Goal: Task Accomplishment & Management: Use online tool/utility

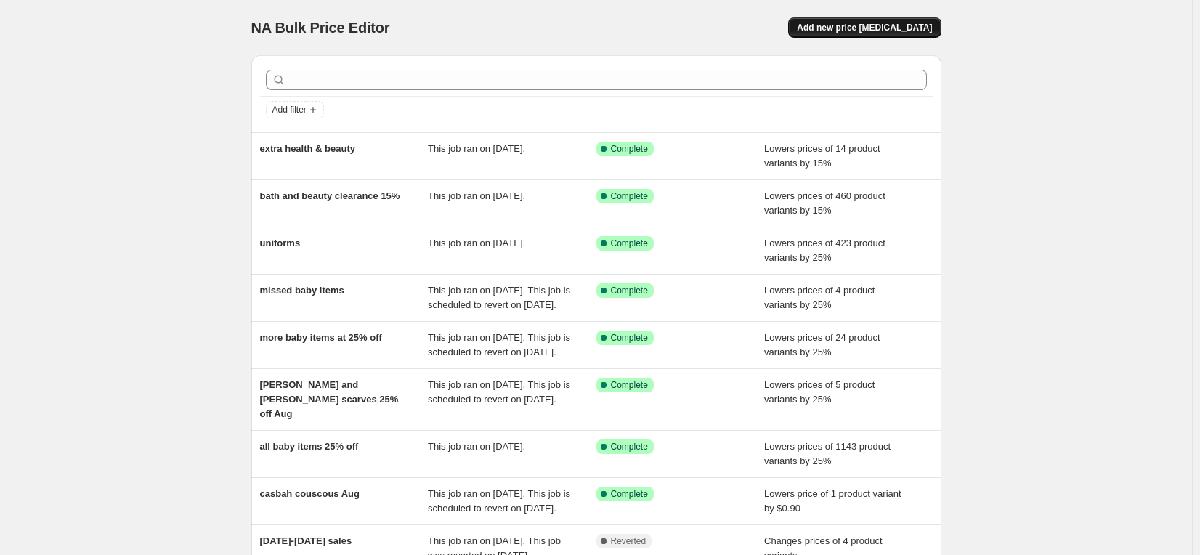
click at [888, 27] on span "Add new price [MEDICAL_DATA]" at bounding box center [864, 28] width 135 height 12
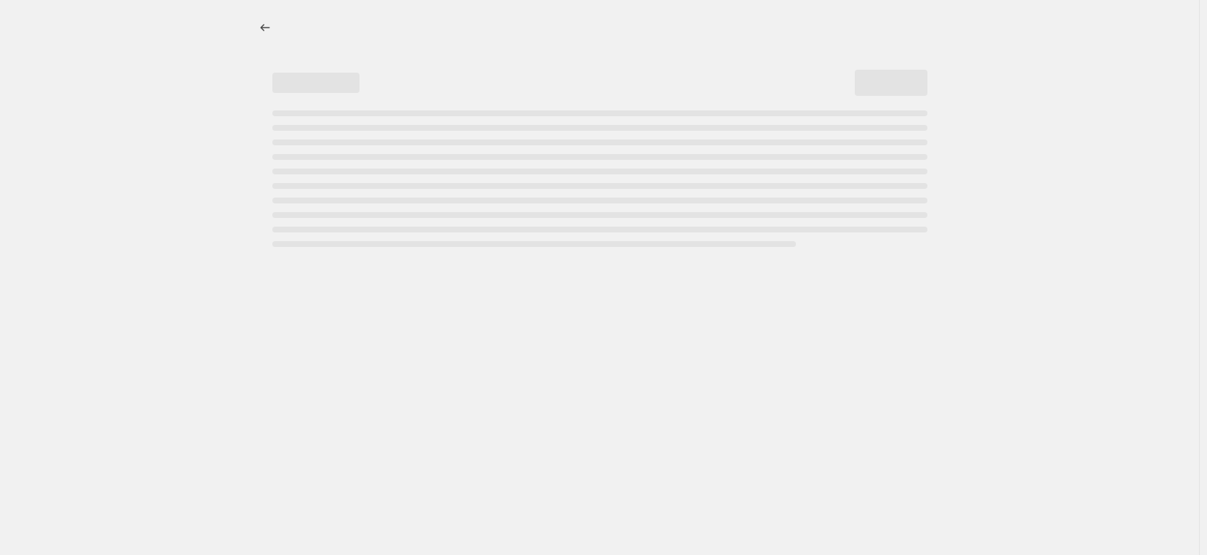
select select "percentage"
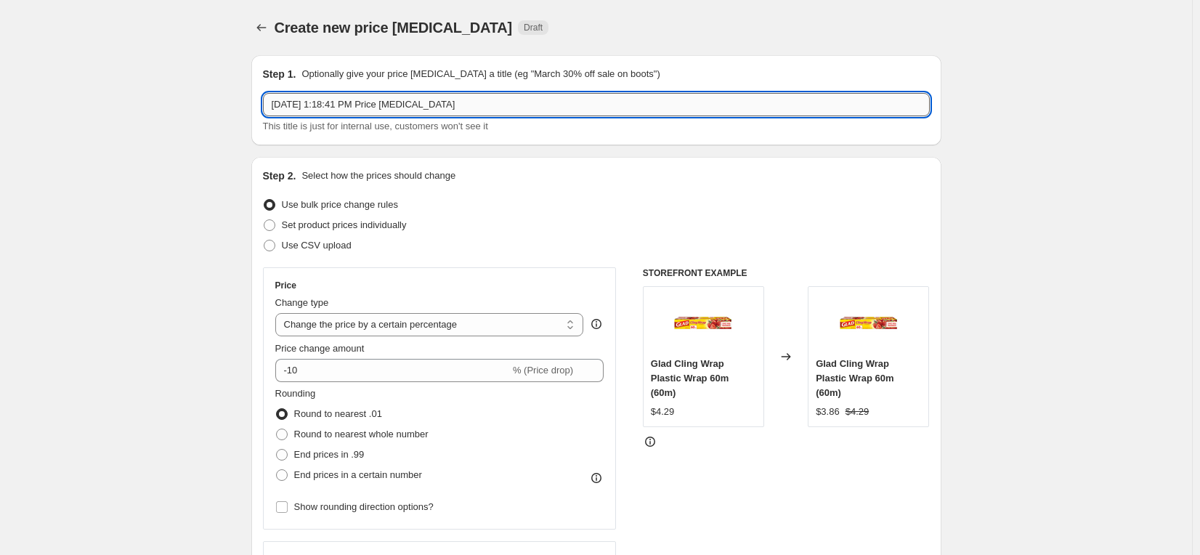
drag, startPoint x: 541, startPoint y: 100, endPoint x: 562, endPoint y: 100, distance: 20.3
click at [542, 100] on input "Aug 26, 2025, 1:18:41 PM Price change job" at bounding box center [596, 104] width 667 height 23
drag, startPoint x: 560, startPoint y: 100, endPoint x: 235, endPoint y: 115, distance: 325.1
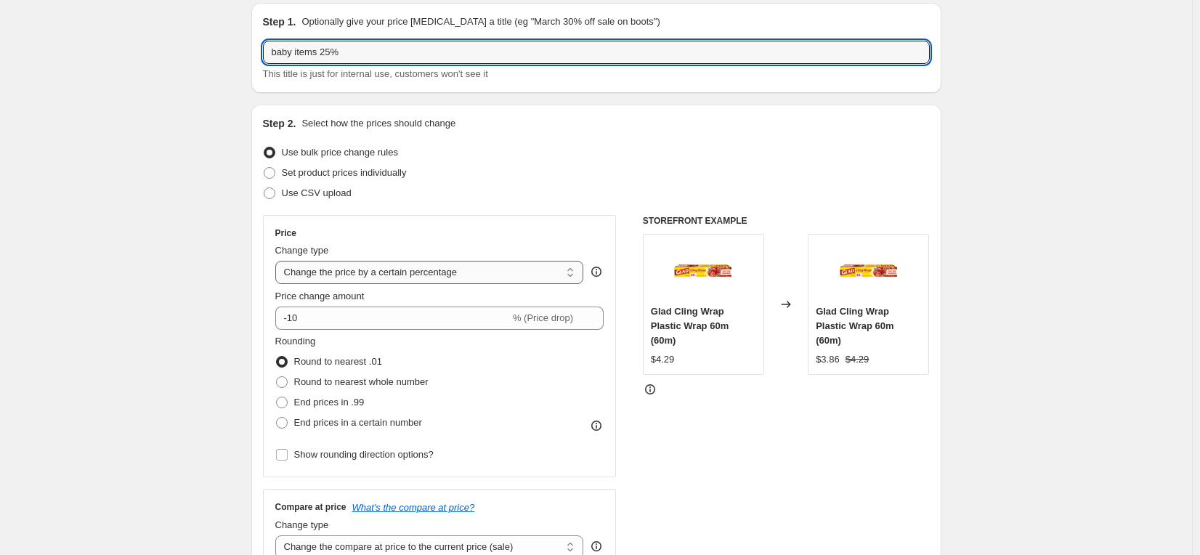
scroll to position [73, 0]
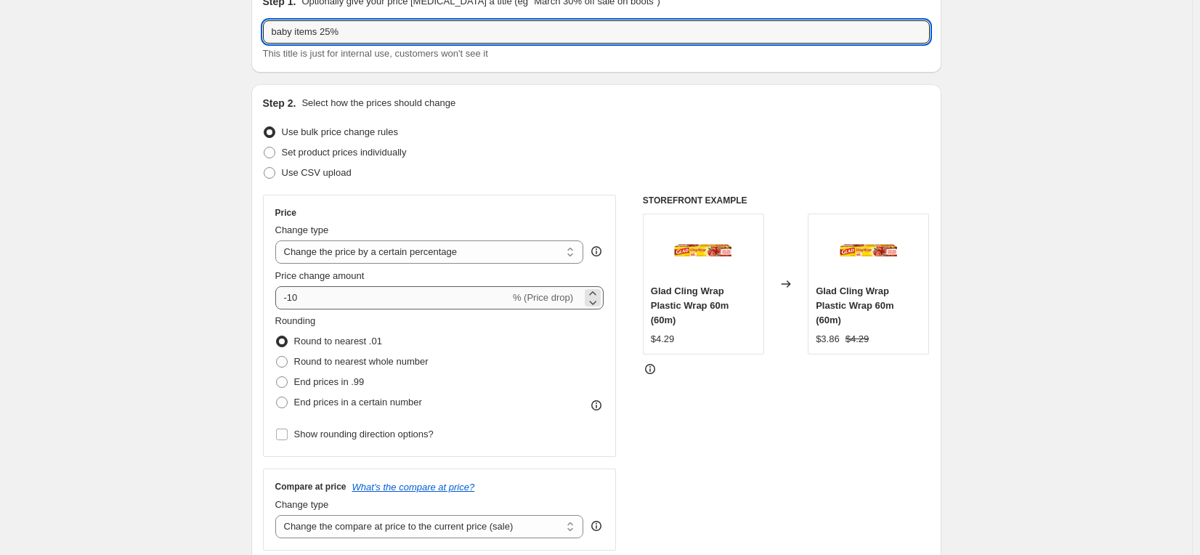
type input "baby items 25%"
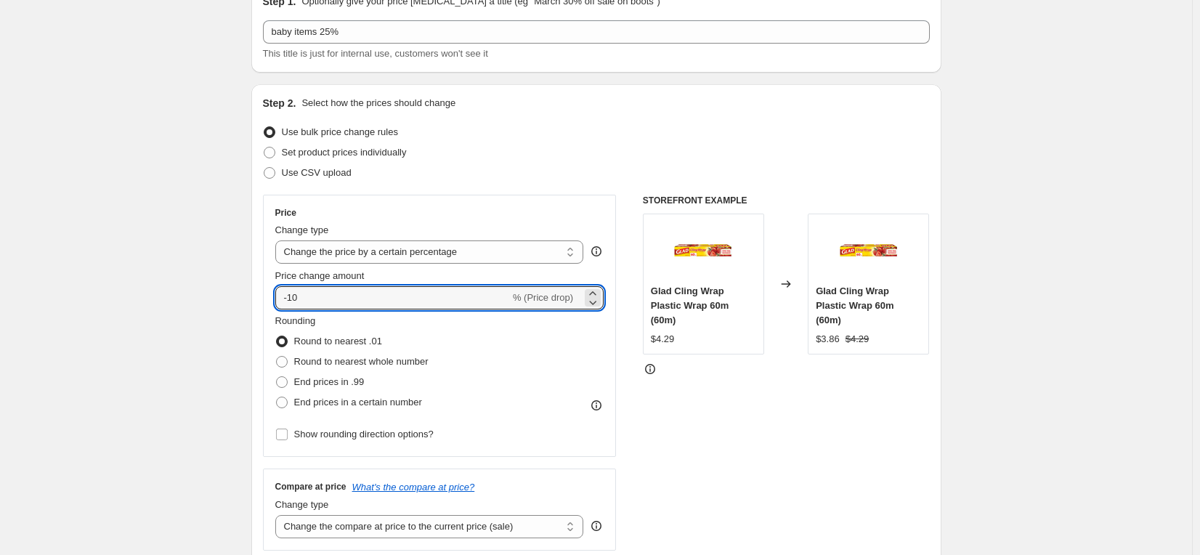
drag, startPoint x: 307, startPoint y: 300, endPoint x: 273, endPoint y: 299, distance: 34.2
click at [273, 299] on div "Price Change type Change the price to a certain amount Change the price by a ce…" at bounding box center [440, 326] width 354 height 262
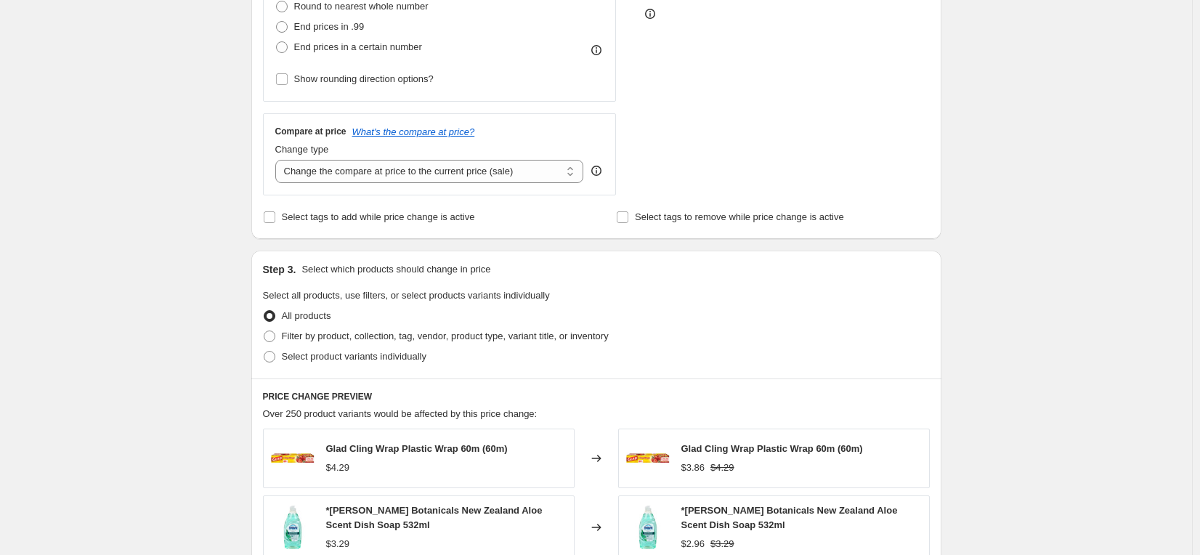
scroll to position [436, 0]
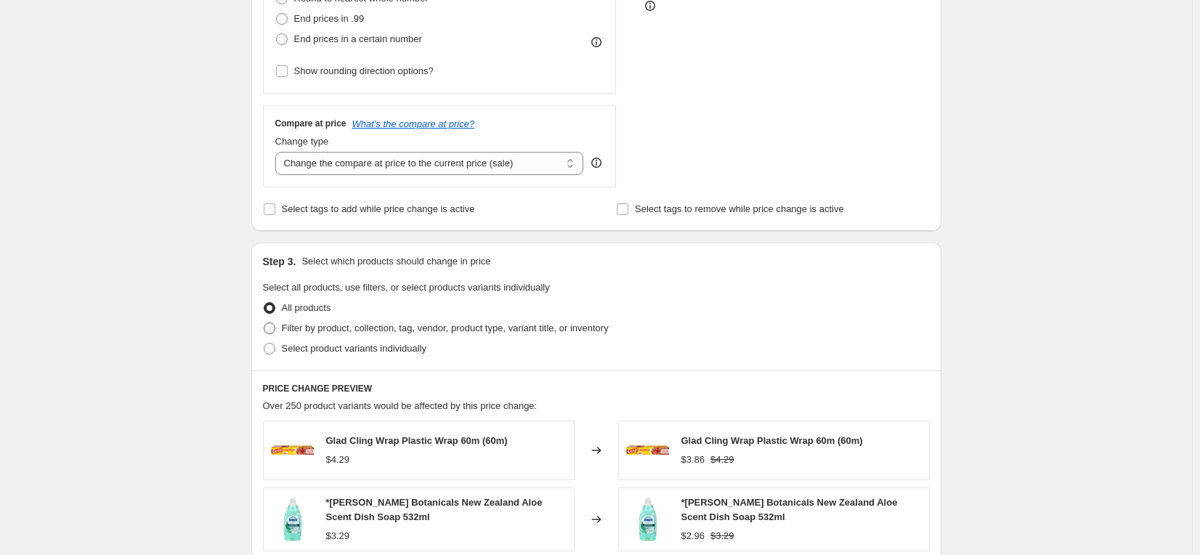
type input "25"
click at [272, 329] on span at bounding box center [270, 329] width 12 height 12
click at [264, 323] on input "Filter by product, collection, tag, vendor, product type, variant title, or inv…" at bounding box center [264, 323] width 1 height 1
radio input "true"
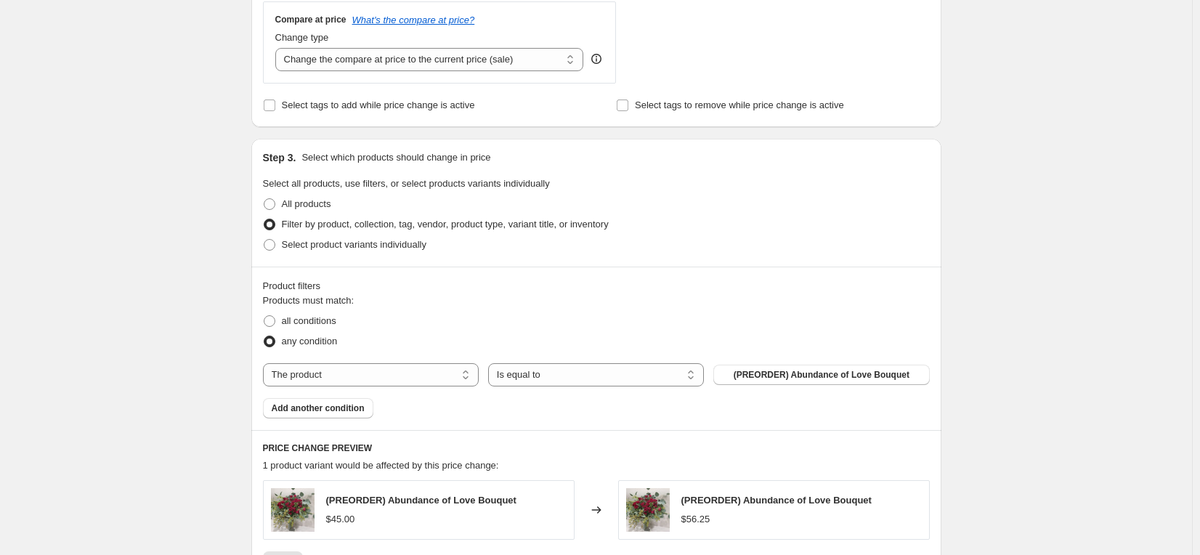
scroll to position [630, 0]
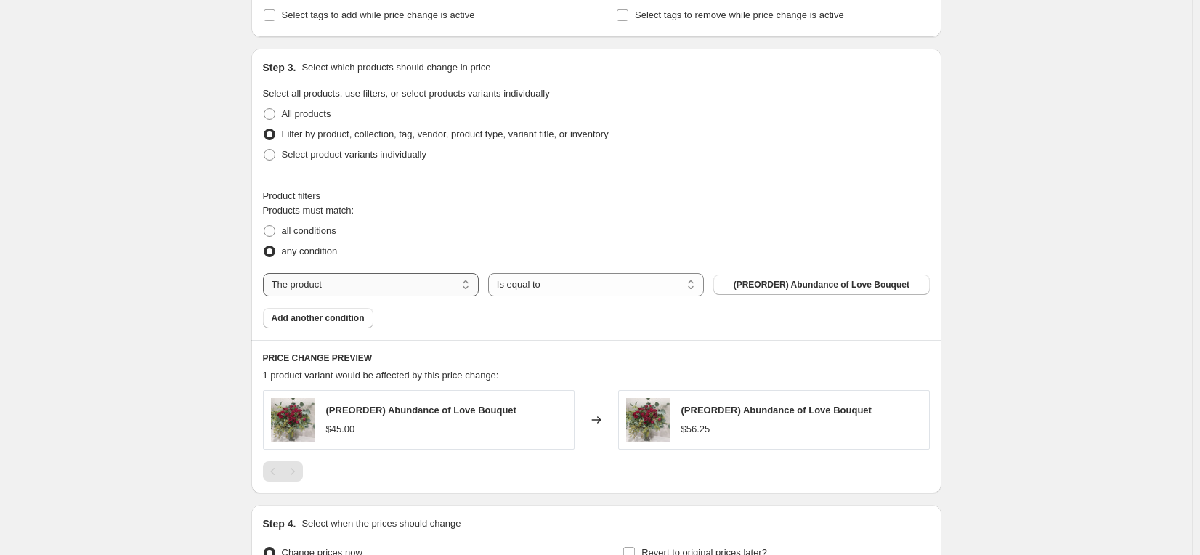
click at [473, 283] on select "The product The product's collection The product's tag The product's vendor The…" at bounding box center [371, 284] width 216 height 23
select select "collection"
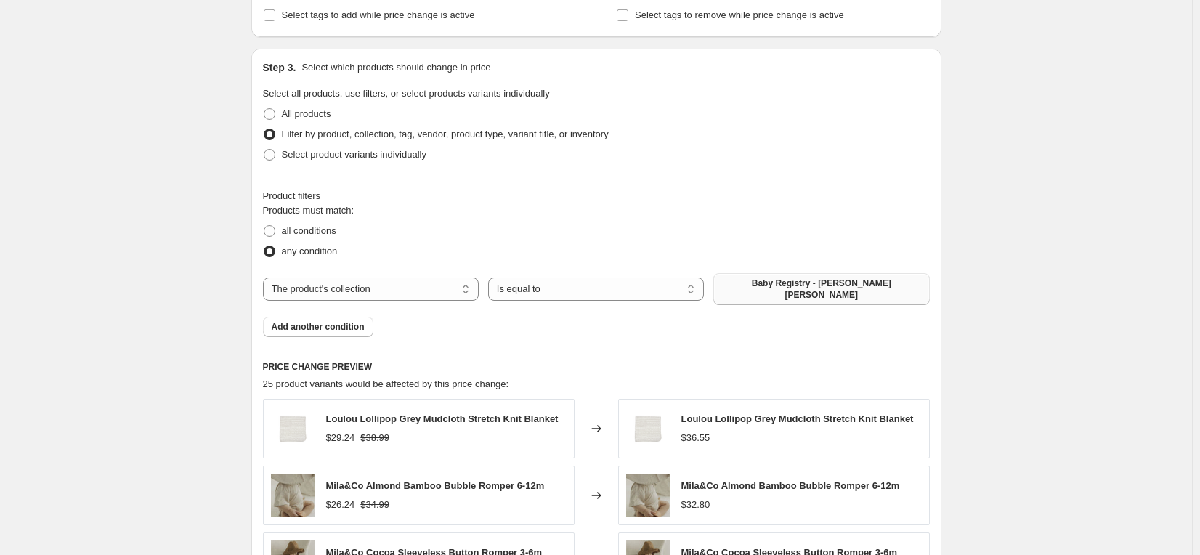
click at [806, 288] on span "Baby Registry - Cole Emerson Lashley" at bounding box center [821, 288] width 198 height 23
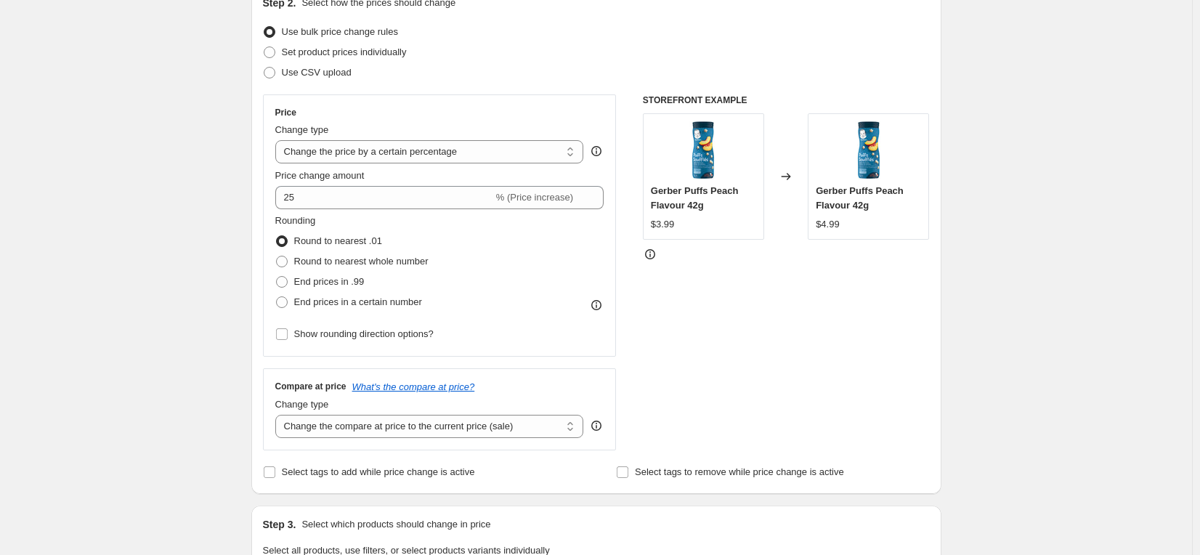
scroll to position [169, 0]
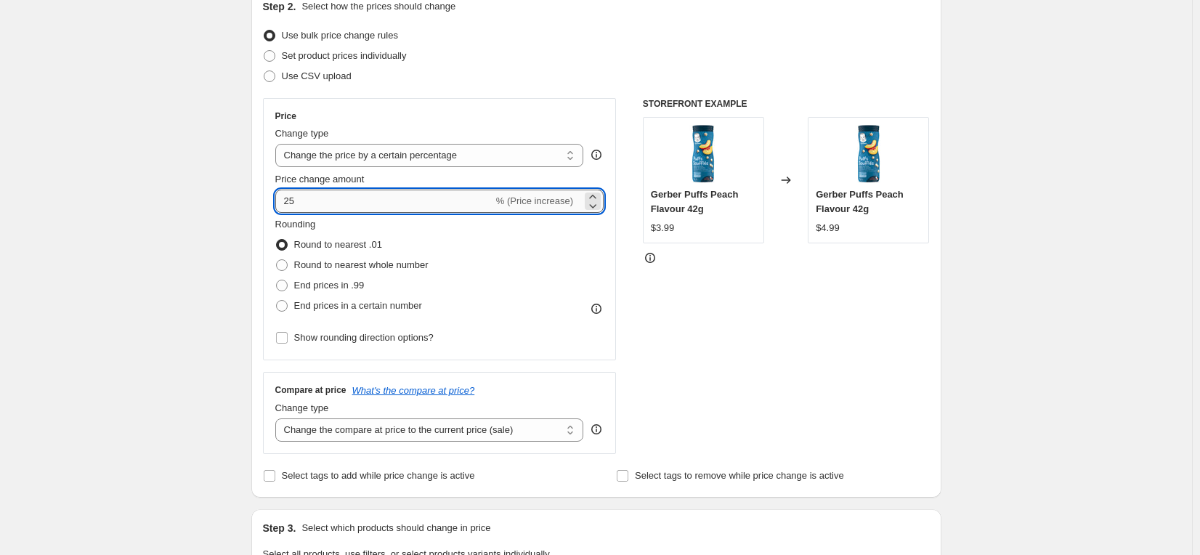
click at [286, 199] on input "25" at bounding box center [384, 201] width 218 height 23
type input "-25"
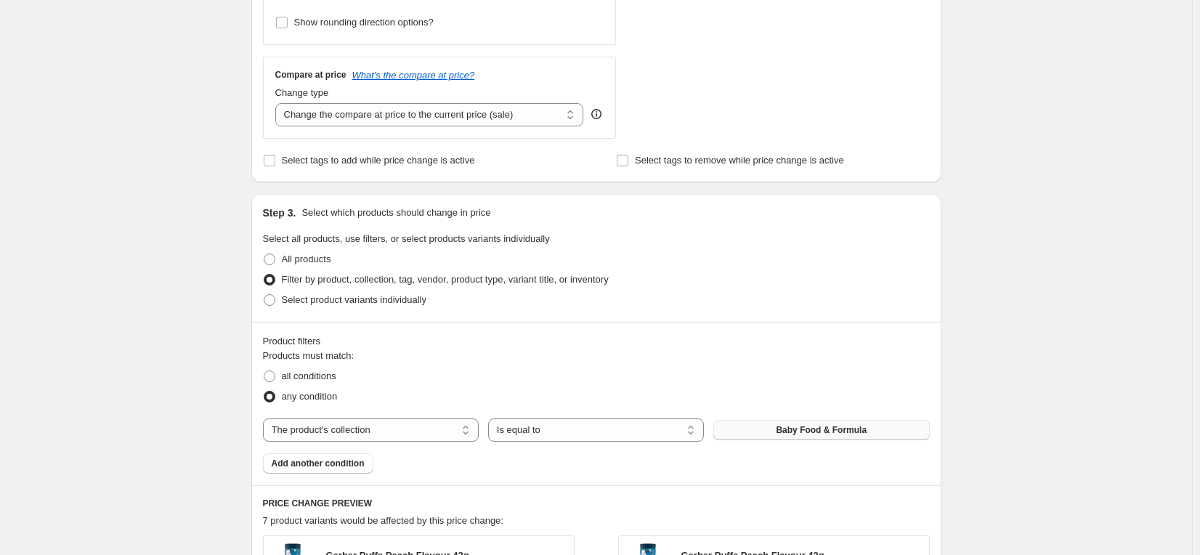
drag, startPoint x: 684, startPoint y: 368, endPoint x: 688, endPoint y: 360, distance: 8.1
click at [685, 366] on div "all conditions" at bounding box center [596, 376] width 667 height 20
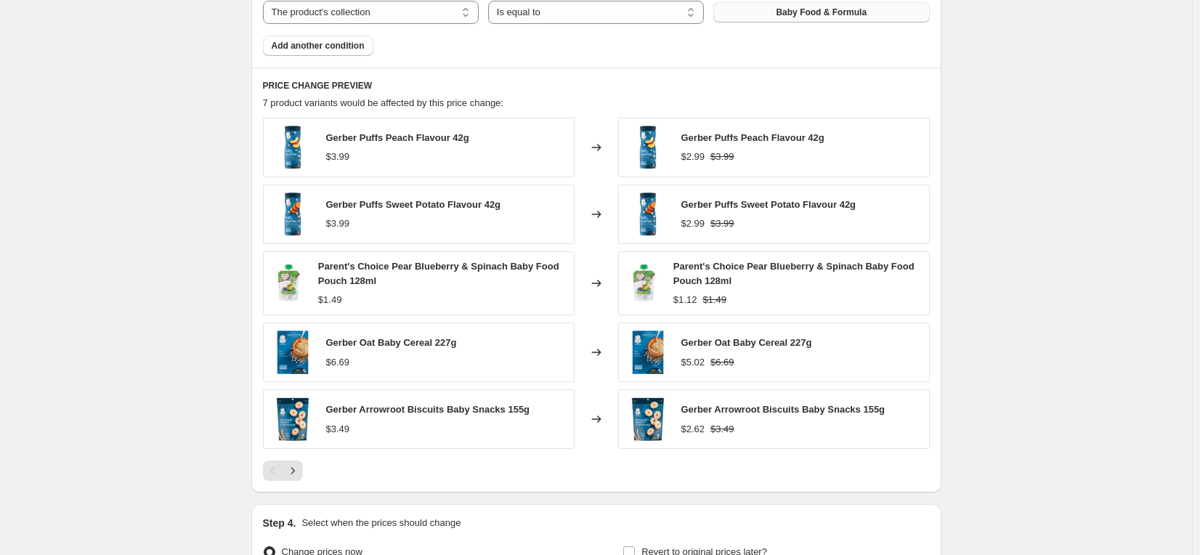
scroll to position [920, 0]
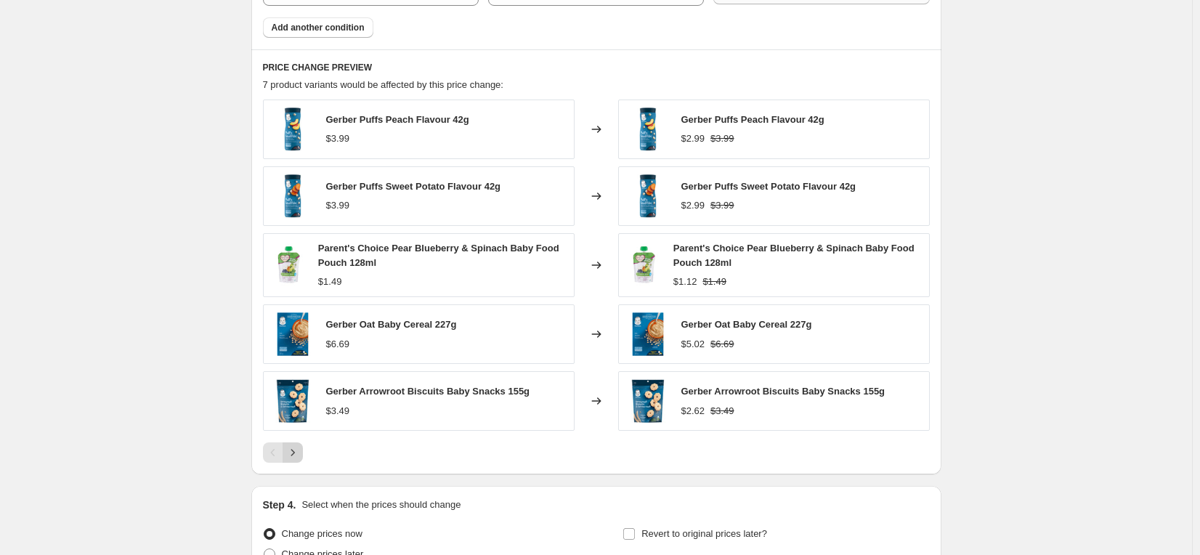
click at [294, 453] on icon "Next" at bounding box center [292, 452] width 15 height 15
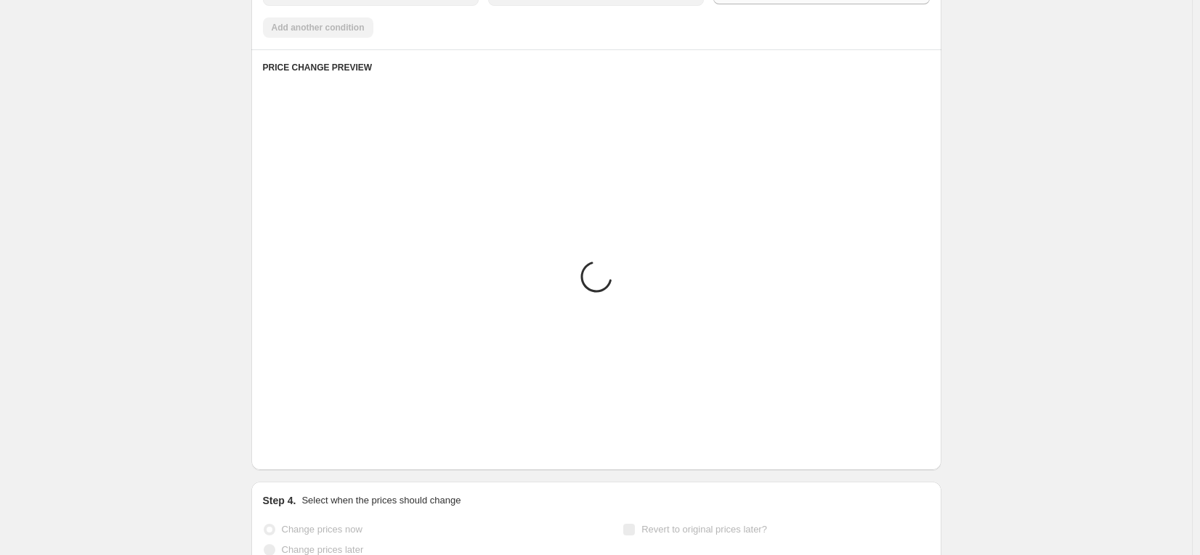
scroll to position [865, 0]
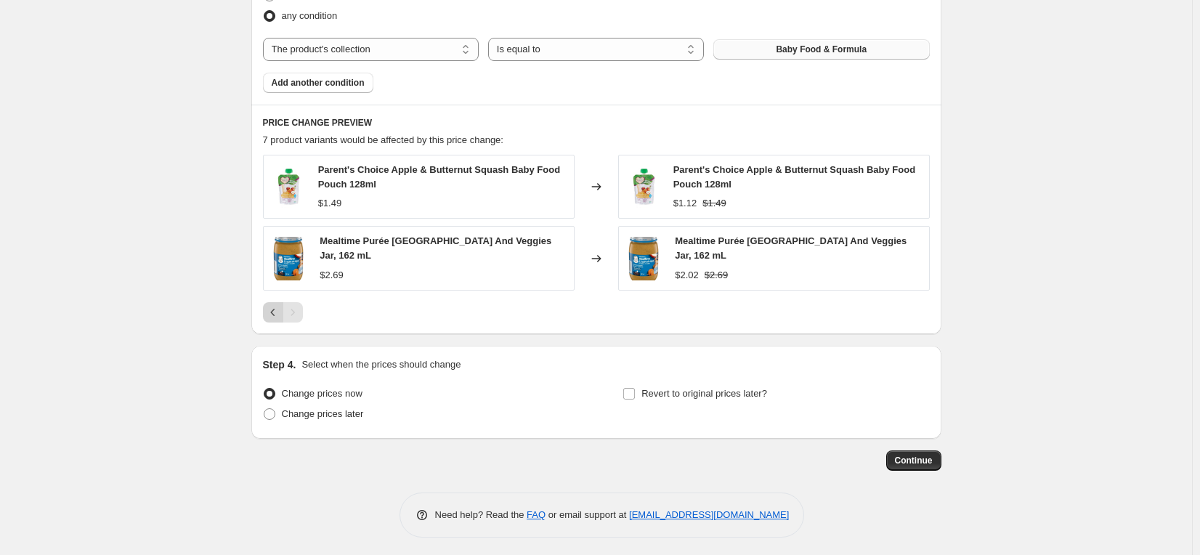
click at [274, 305] on icon "Previous" at bounding box center [273, 312] width 15 height 15
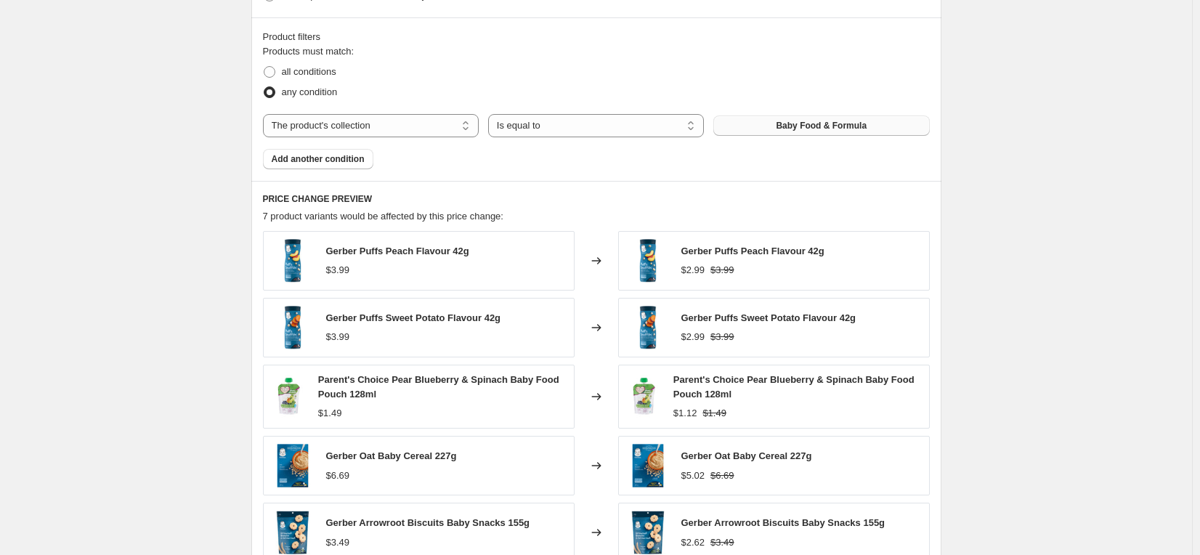
scroll to position [768, 0]
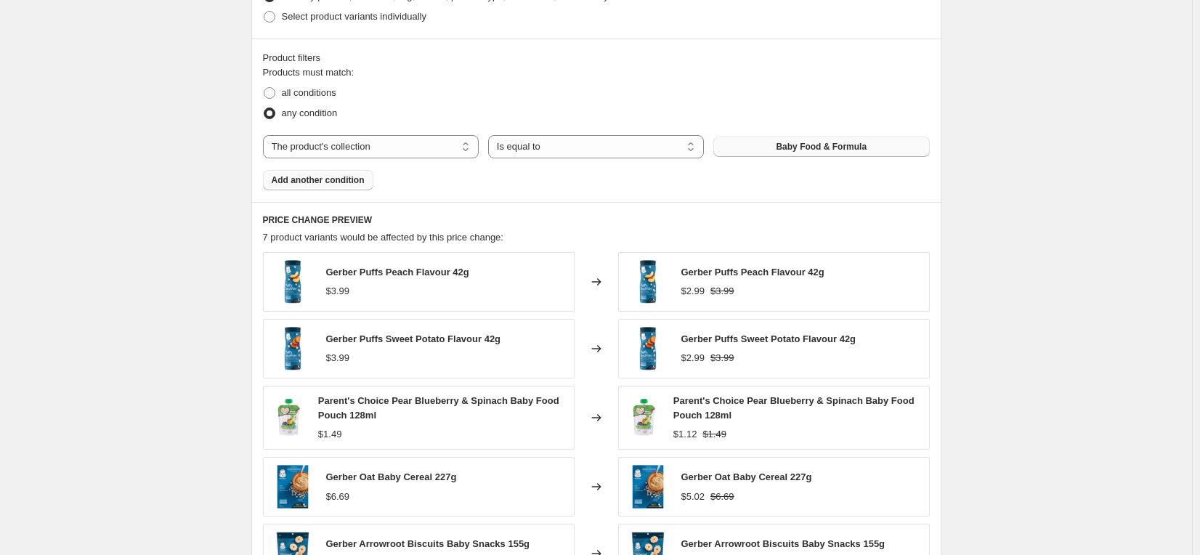
click at [327, 177] on span "Add another condition" at bounding box center [318, 180] width 93 height 12
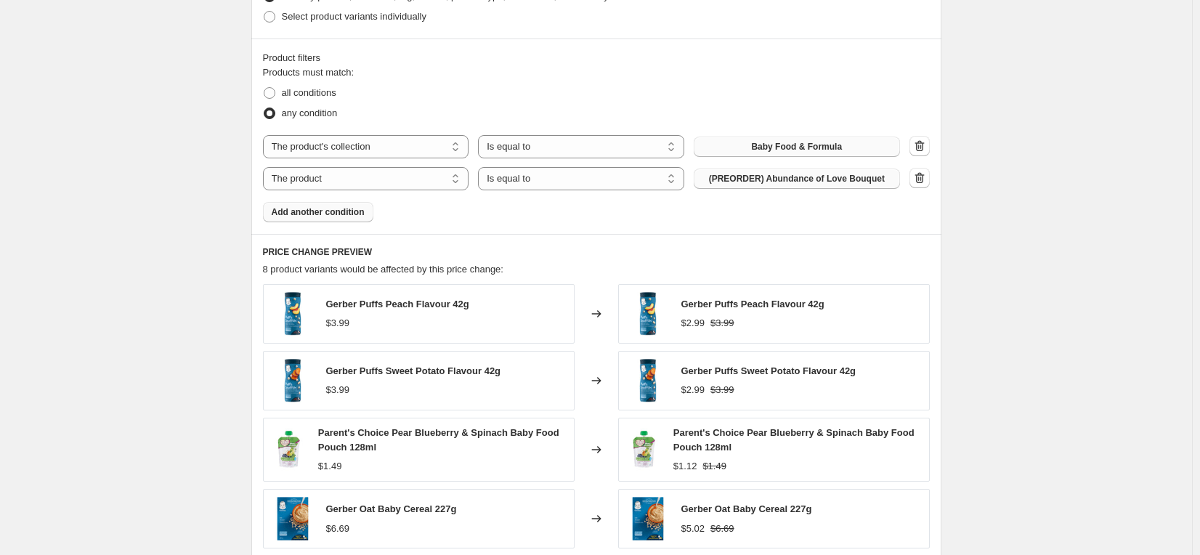
click at [792, 180] on span "(PREORDER) Abundance of Love Bouquet" at bounding box center [797, 179] width 176 height 12
click at [335, 211] on span "Add another condition" at bounding box center [318, 212] width 93 height 12
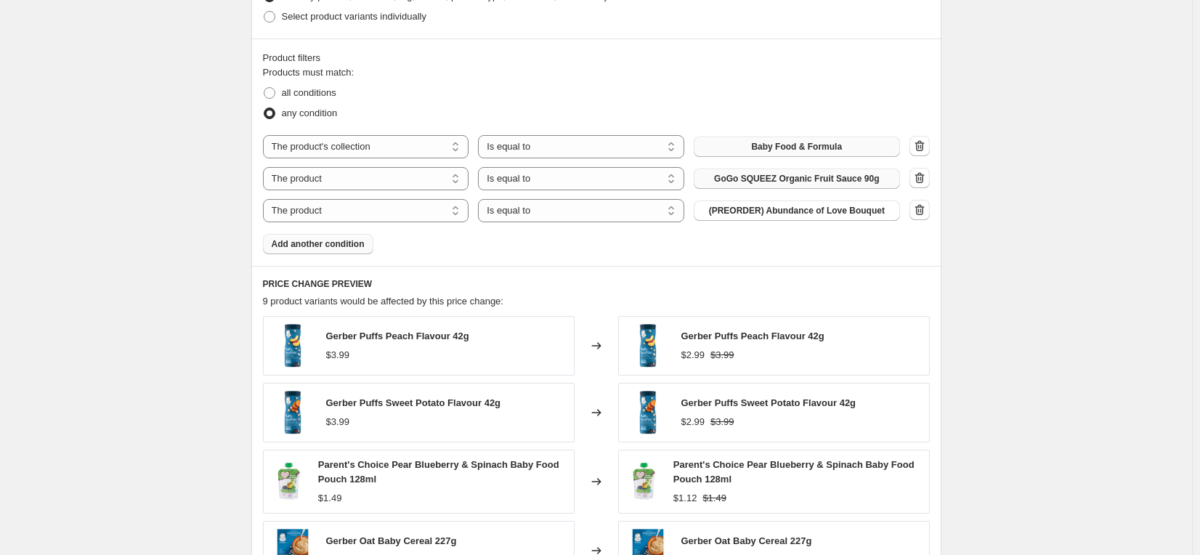
click at [755, 210] on span "(PREORDER) Abundance of Love Bouquet" at bounding box center [797, 211] width 176 height 12
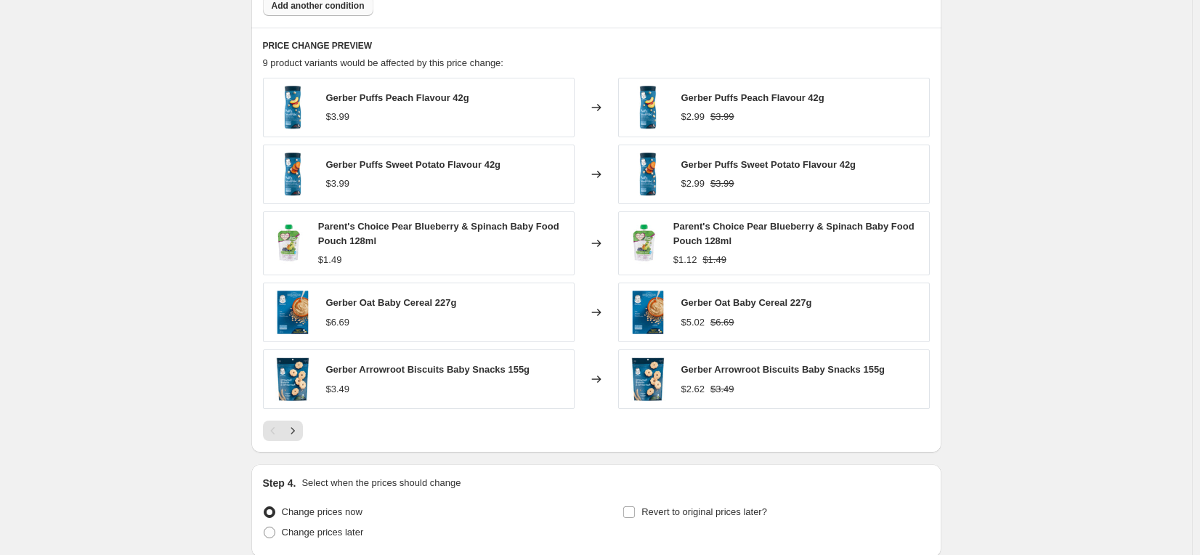
scroll to position [1010, 0]
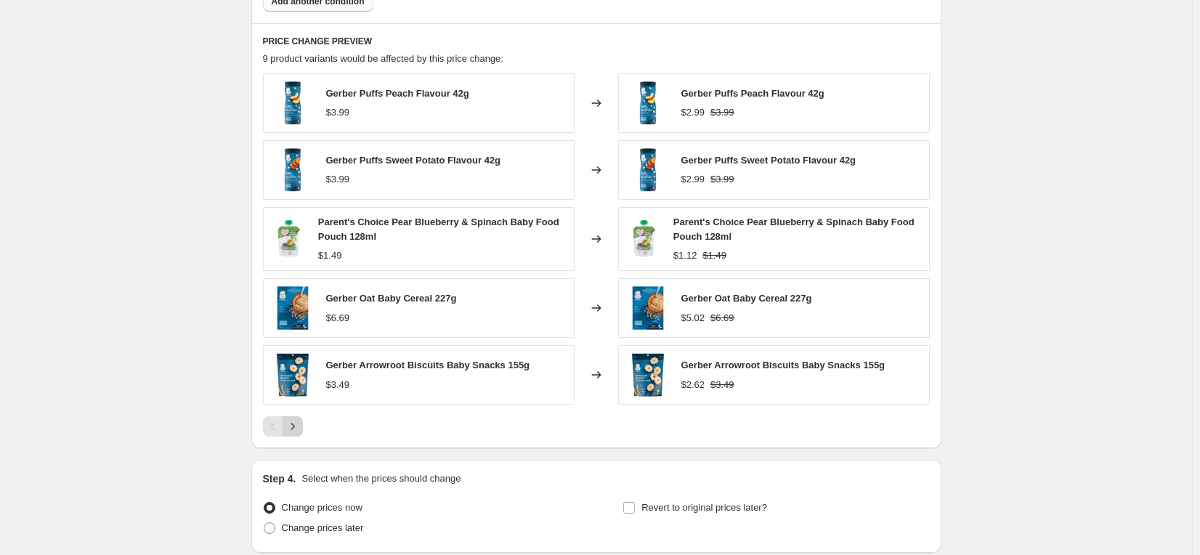
click at [297, 424] on icon "Next" at bounding box center [292, 426] width 15 height 15
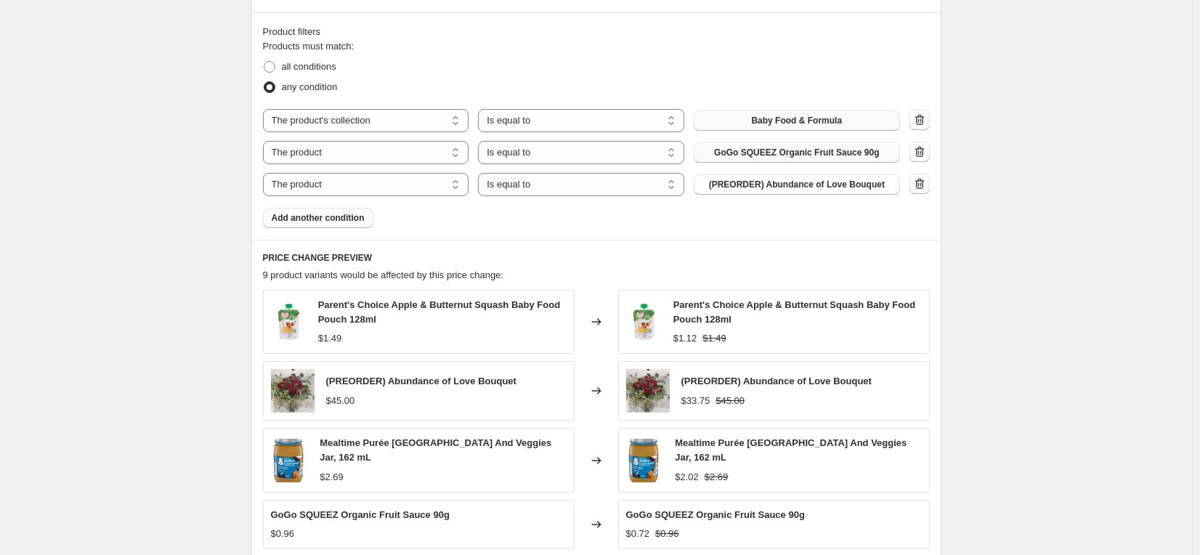
scroll to position [793, 0]
click at [923, 187] on icon "button" at bounding box center [919, 185] width 15 height 15
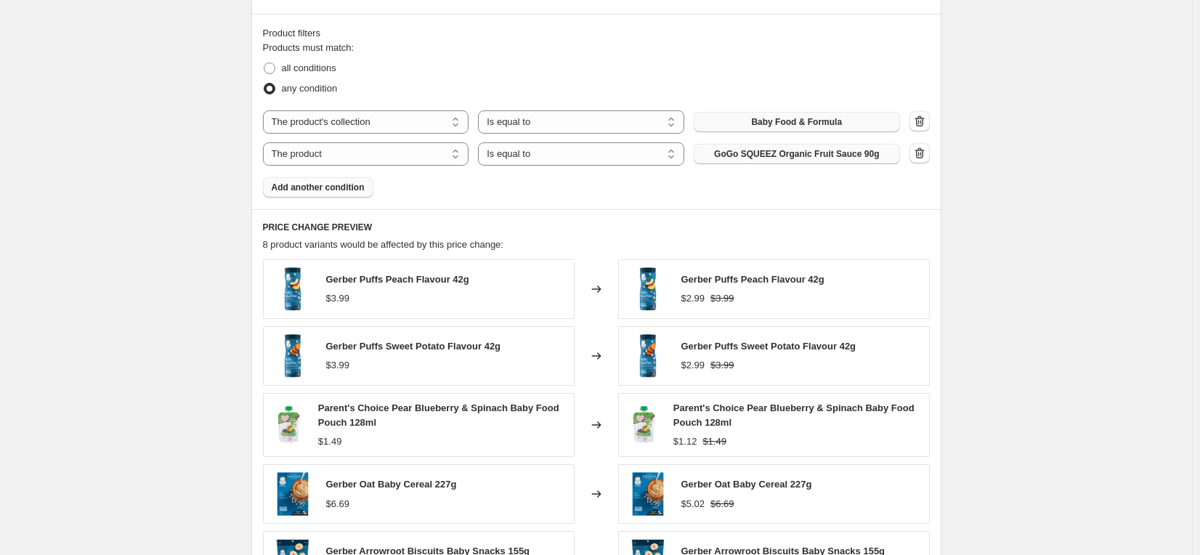
click at [338, 184] on span "Add another condition" at bounding box center [318, 188] width 93 height 12
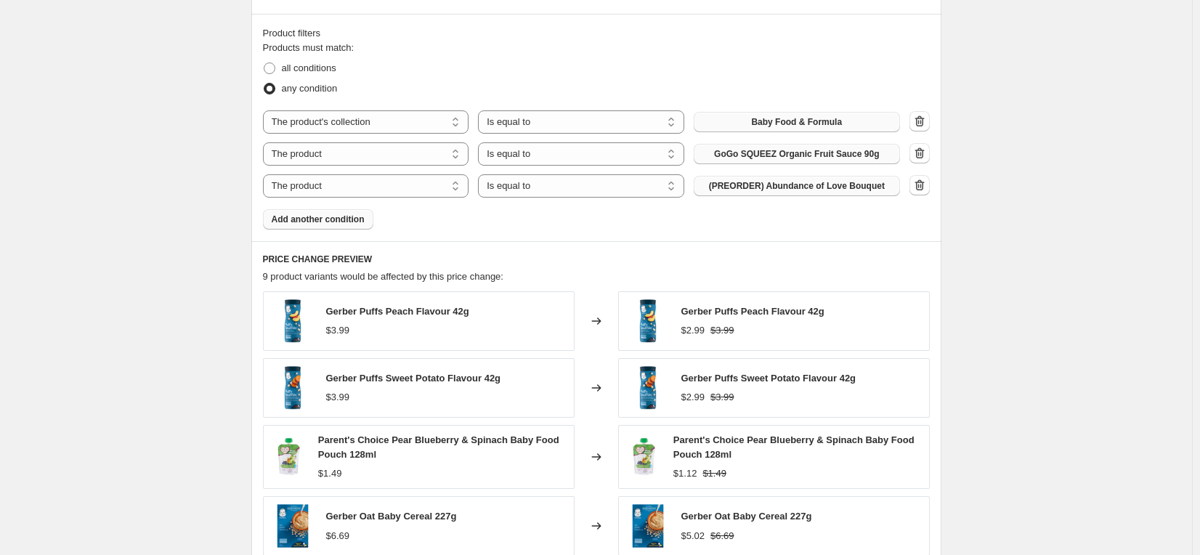
click at [779, 182] on span "(PREORDER) Abundance of Love Bouquet" at bounding box center [797, 186] width 176 height 12
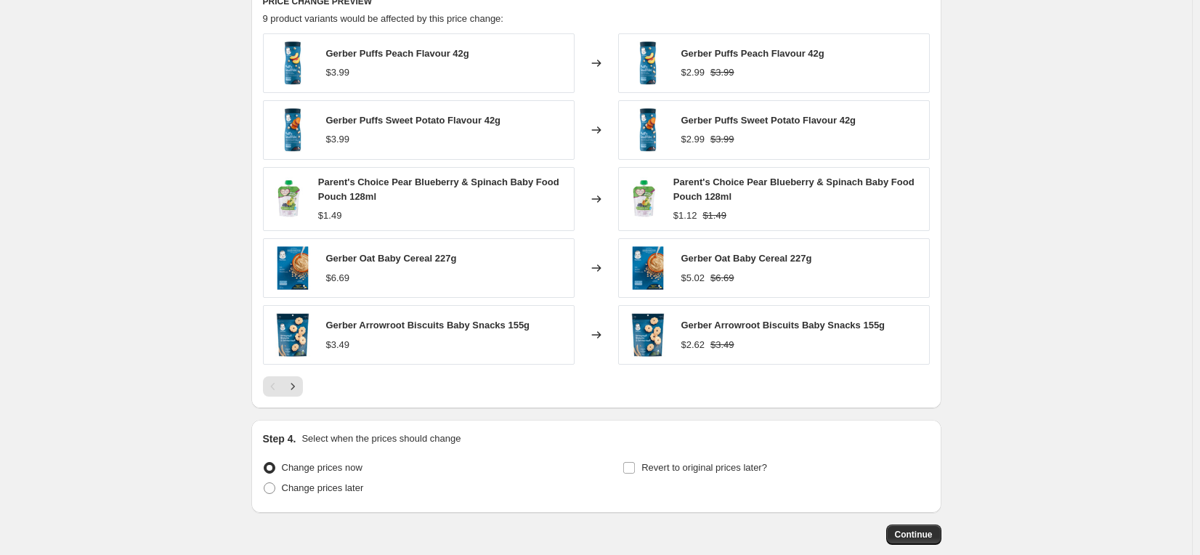
scroll to position [1058, 0]
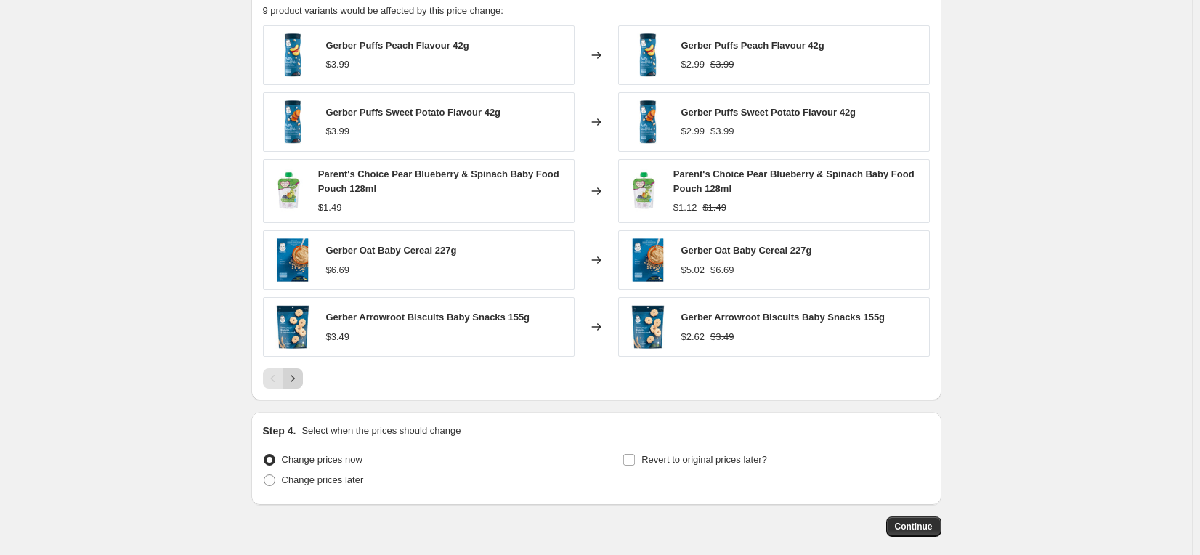
click at [295, 374] on icon "Next" at bounding box center [292, 378] width 15 height 15
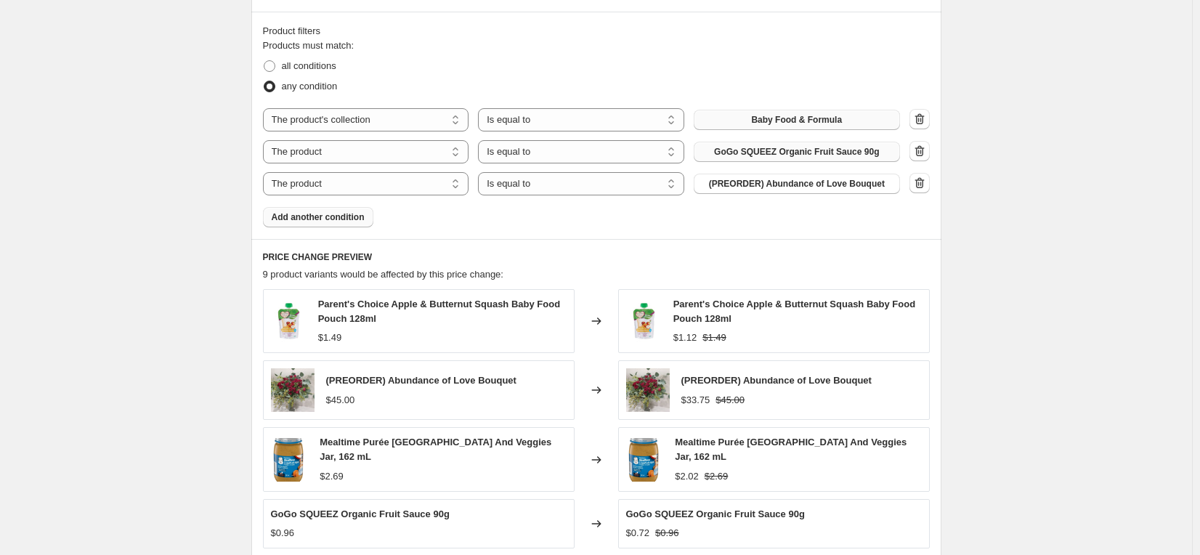
scroll to position [787, 0]
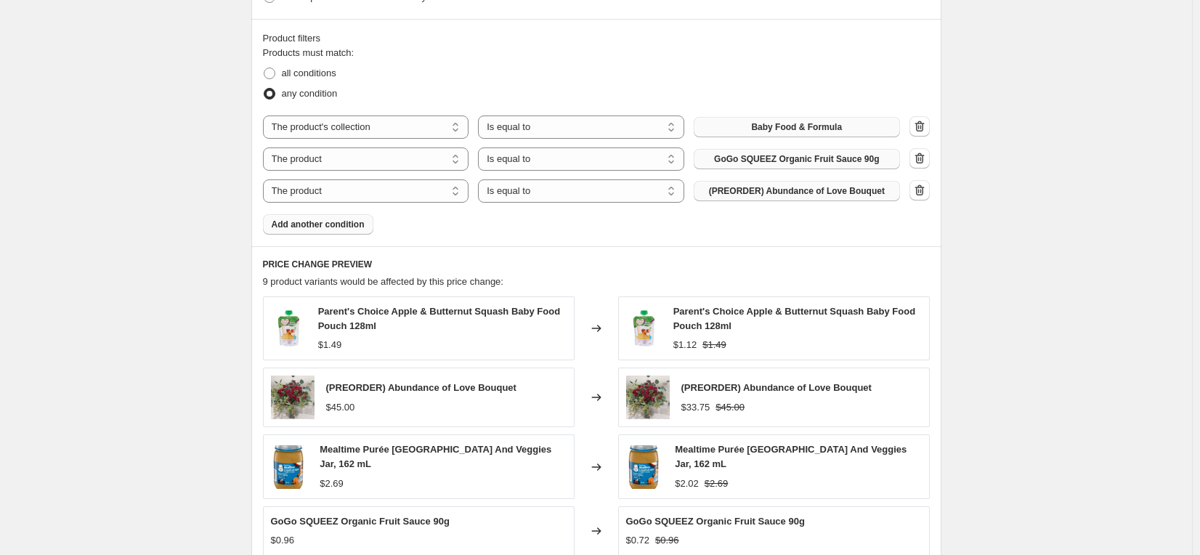
click at [763, 190] on span "(PREORDER) Abundance of Love Bouquet" at bounding box center [797, 191] width 176 height 12
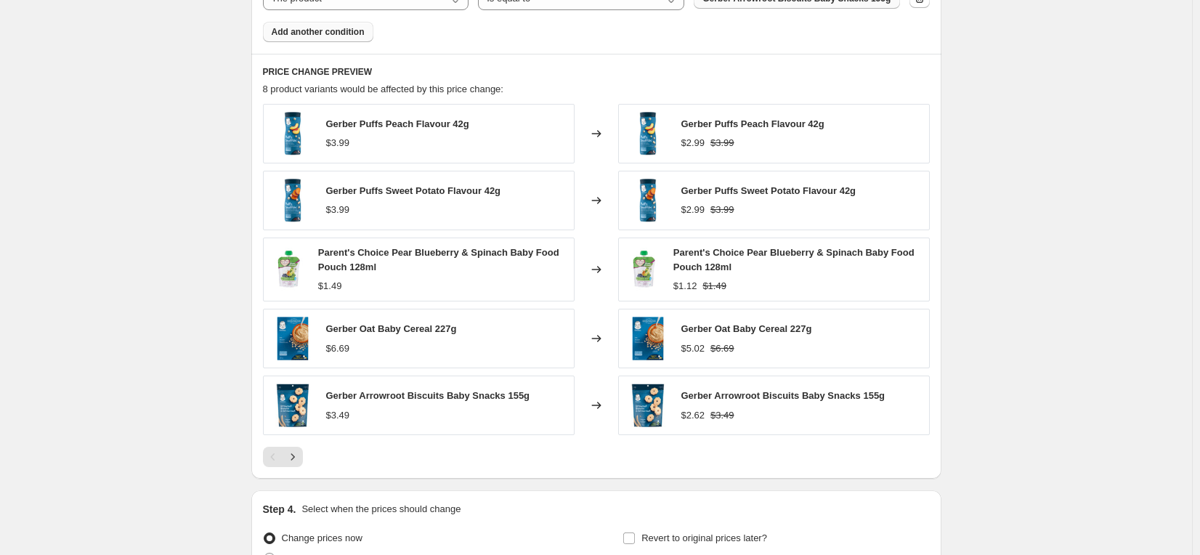
scroll to position [981, 0]
click at [295, 458] on icon "Next" at bounding box center [292, 456] width 15 height 15
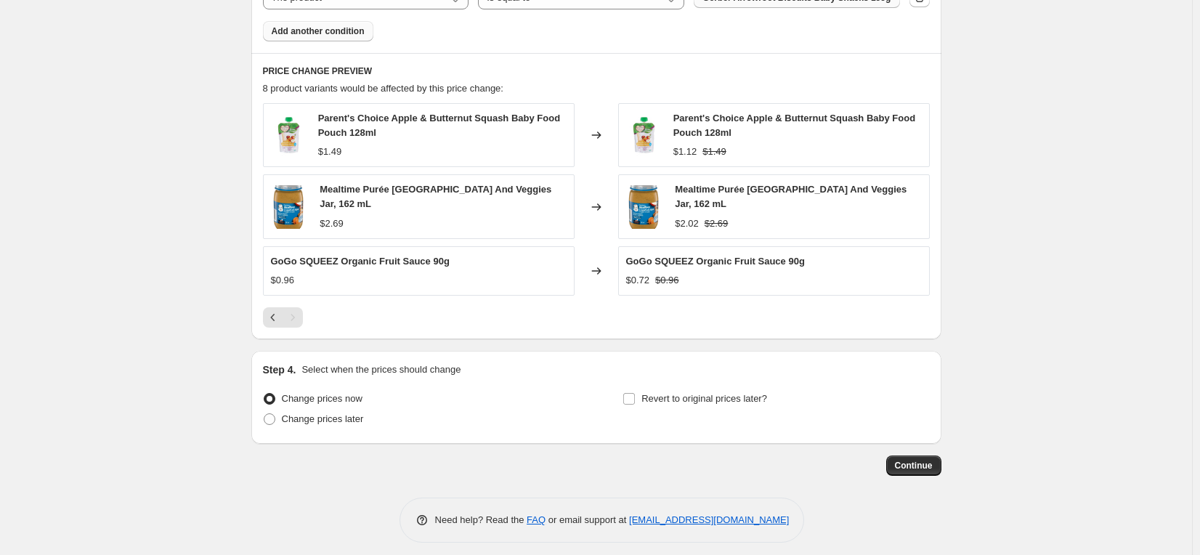
scroll to position [986, 0]
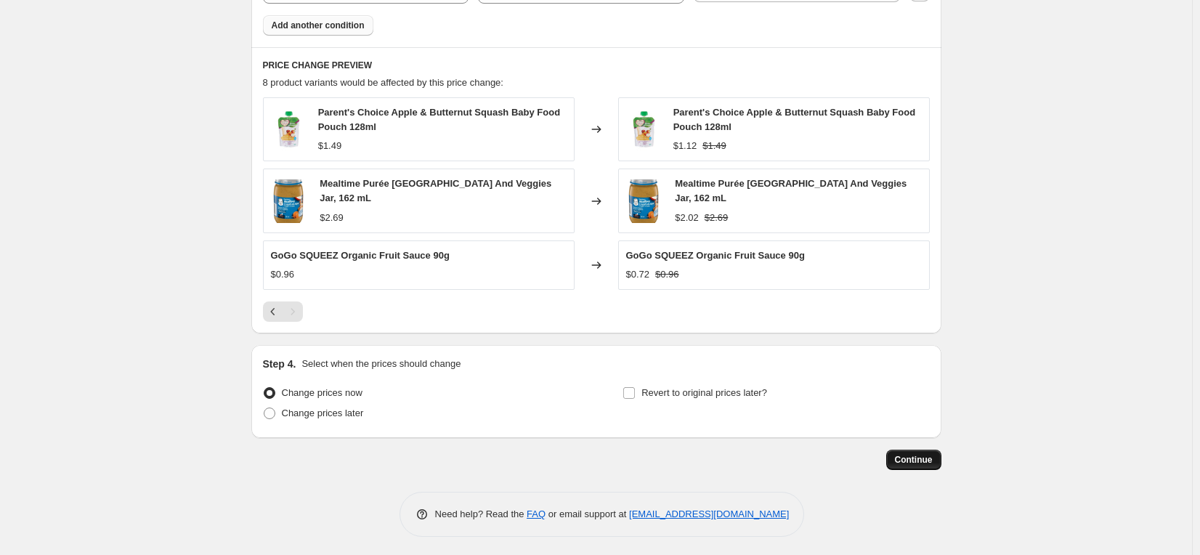
click at [911, 454] on span "Continue" at bounding box center [914, 460] width 38 height 12
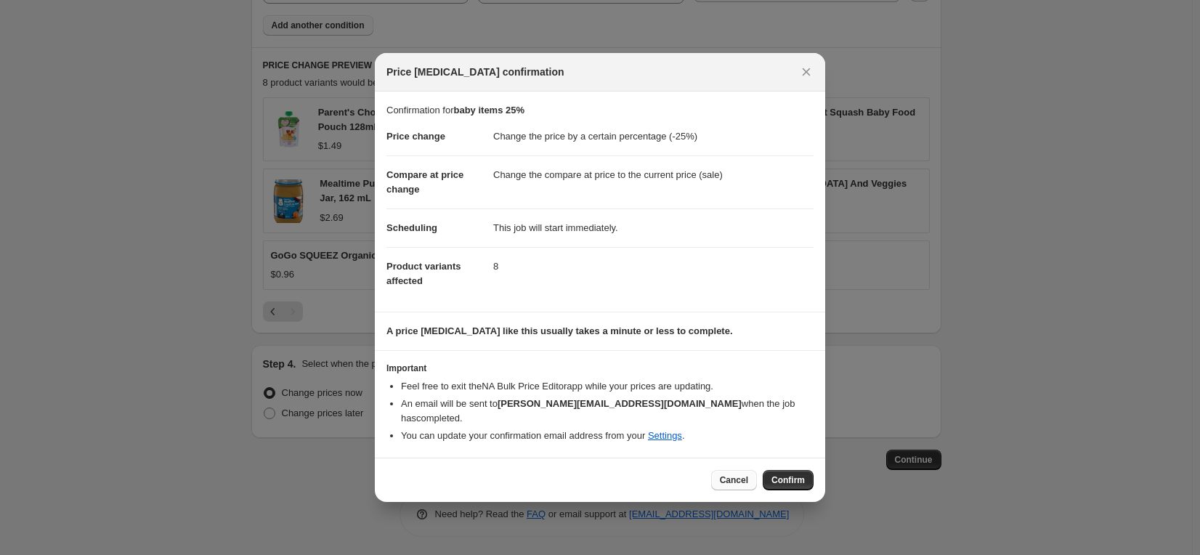
click at [735, 474] on span "Cancel" at bounding box center [734, 480] width 28 height 12
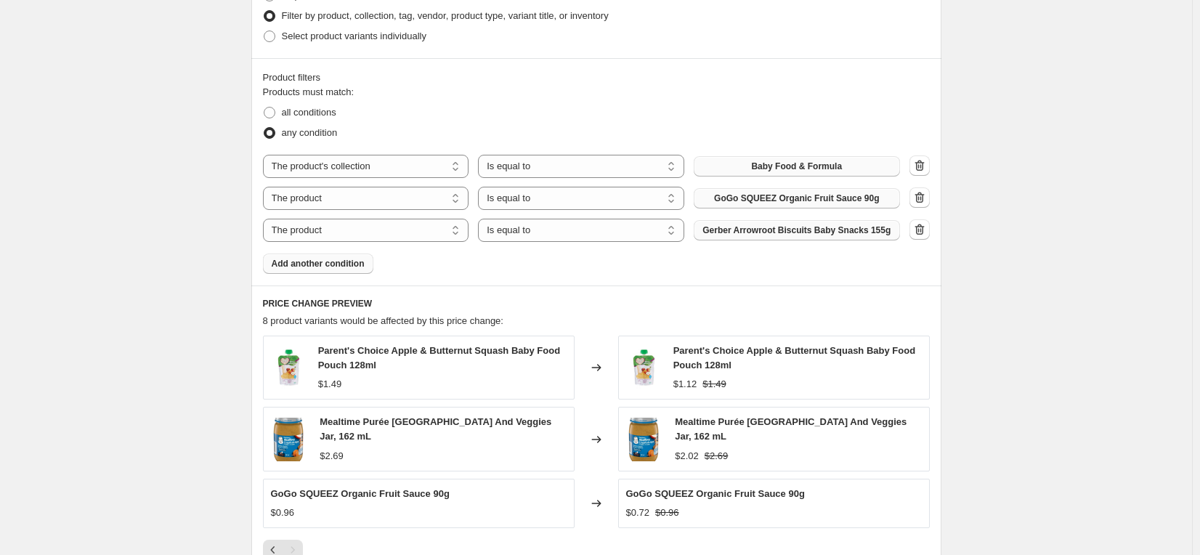
scroll to position [745, 0]
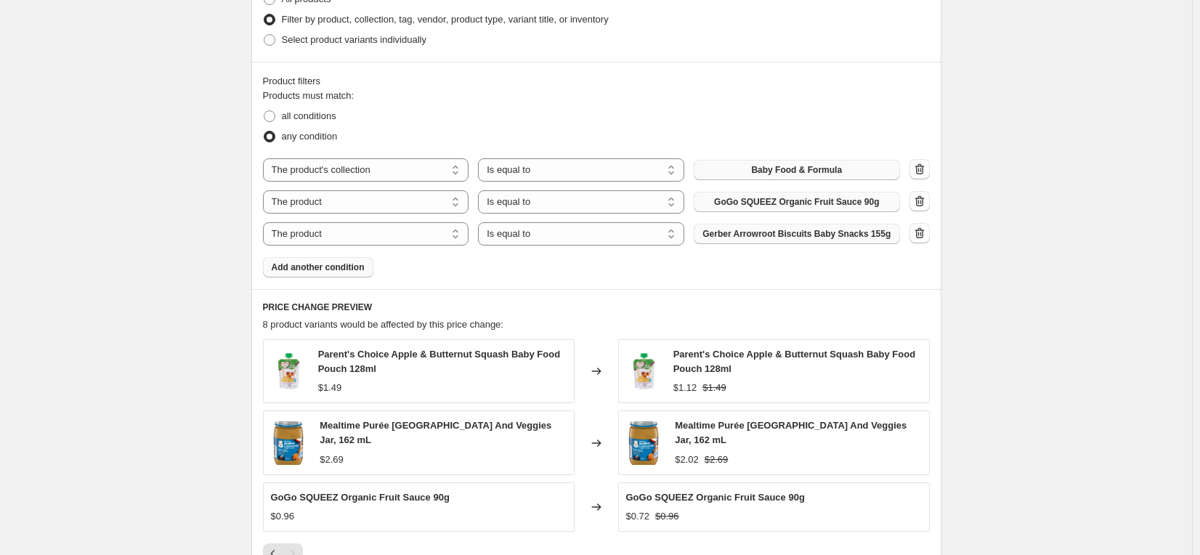
click at [346, 263] on span "Add another condition" at bounding box center [318, 268] width 93 height 12
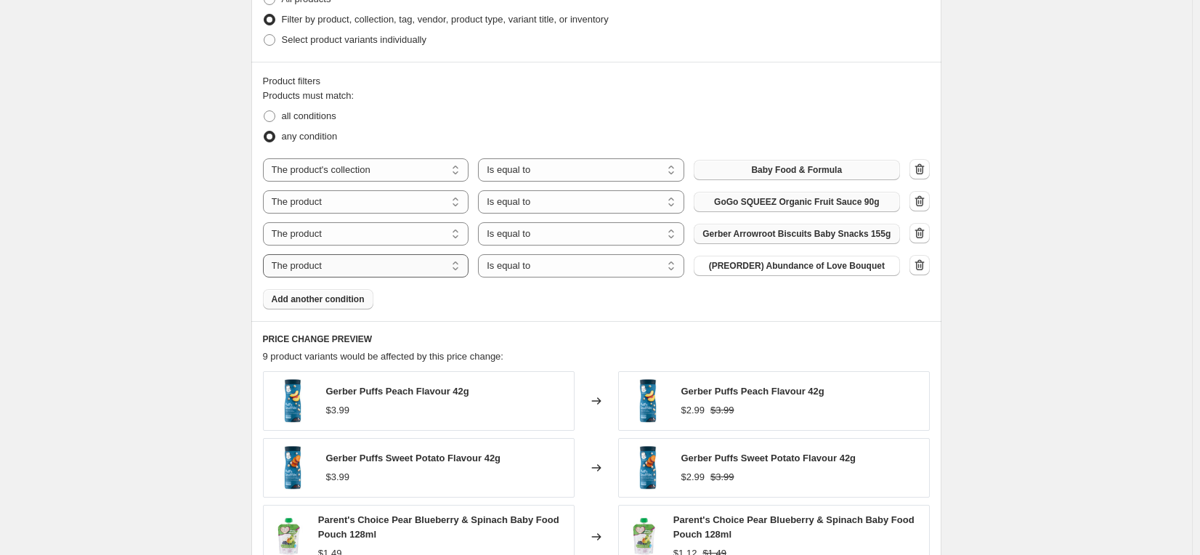
click at [458, 267] on select "The product The product's collection The product's tag The product's vendor The…" at bounding box center [366, 265] width 206 height 23
select select "collection"
click at [779, 267] on span "Baby Food & Formula" at bounding box center [796, 266] width 91 height 12
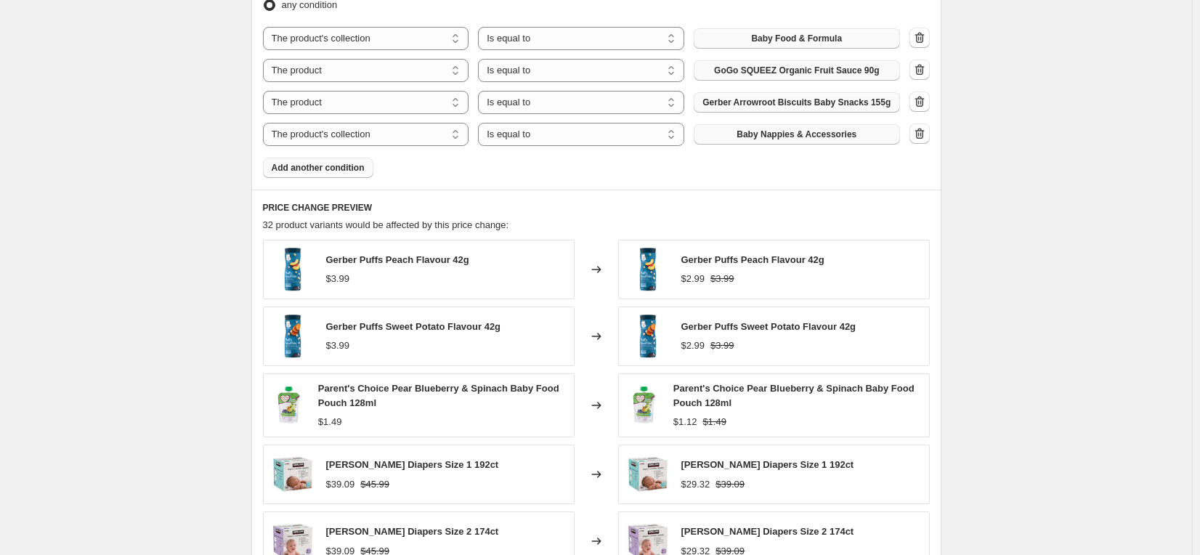
scroll to position [865, 0]
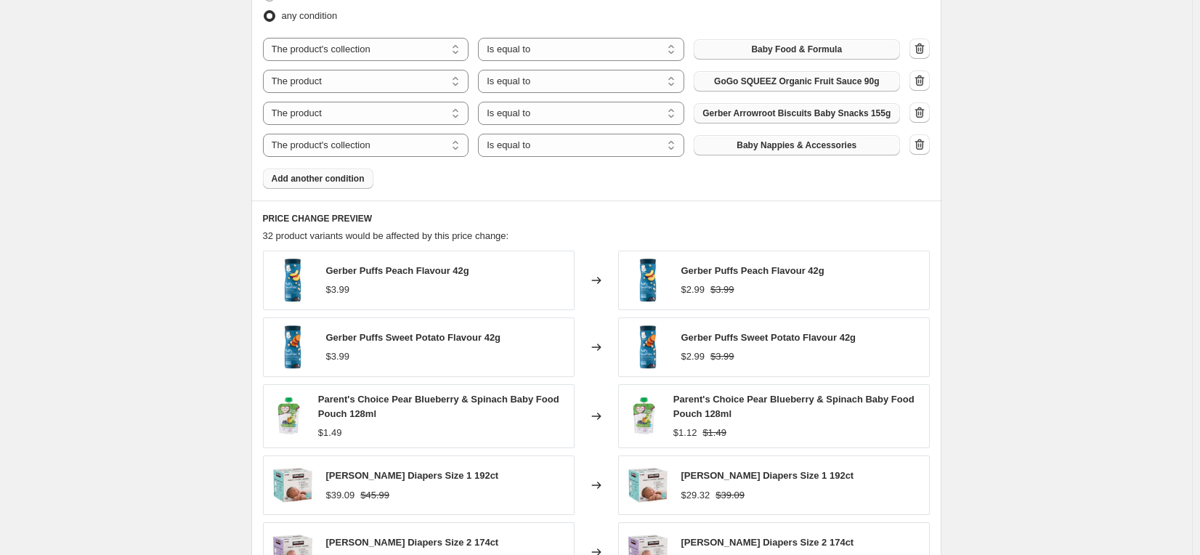
click at [837, 144] on span "Baby Nappies & Accessories" at bounding box center [797, 145] width 120 height 12
click at [924, 145] on icon "button" at bounding box center [919, 144] width 9 height 11
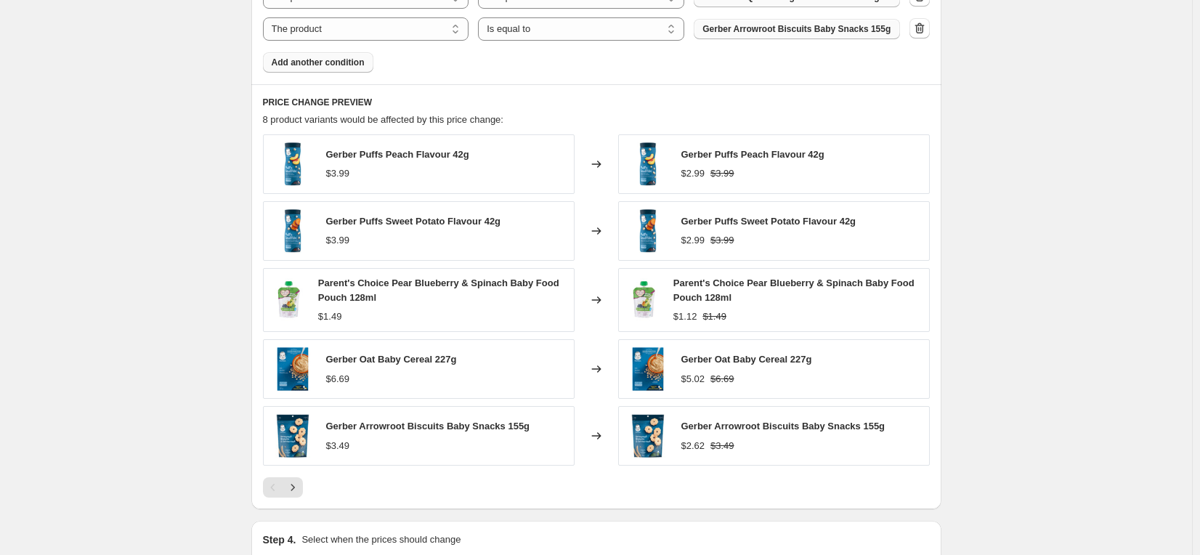
scroll to position [963, 0]
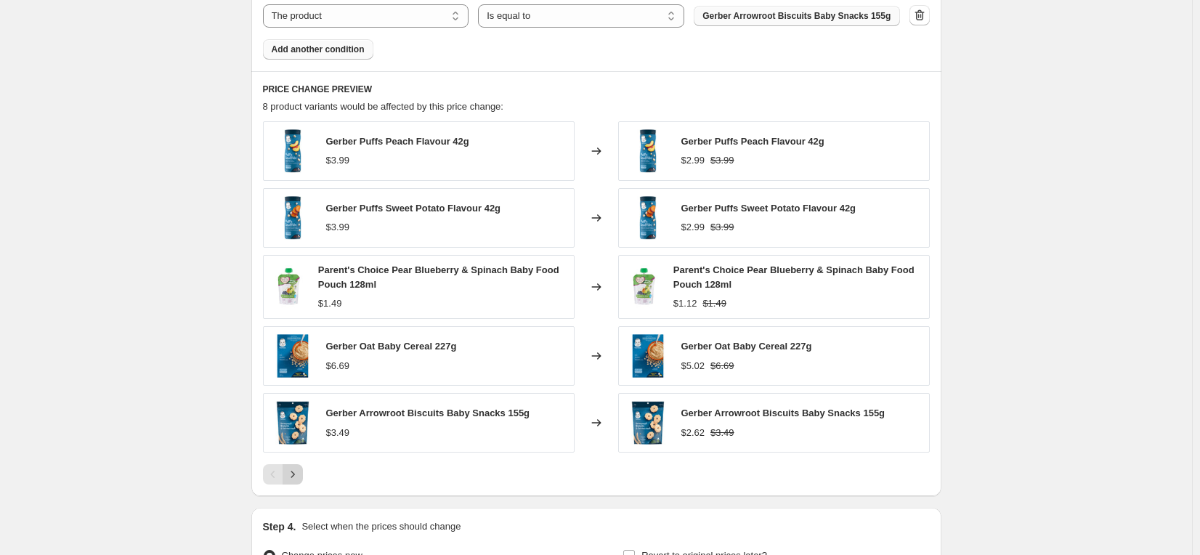
click at [296, 473] on icon "Next" at bounding box center [292, 474] width 15 height 15
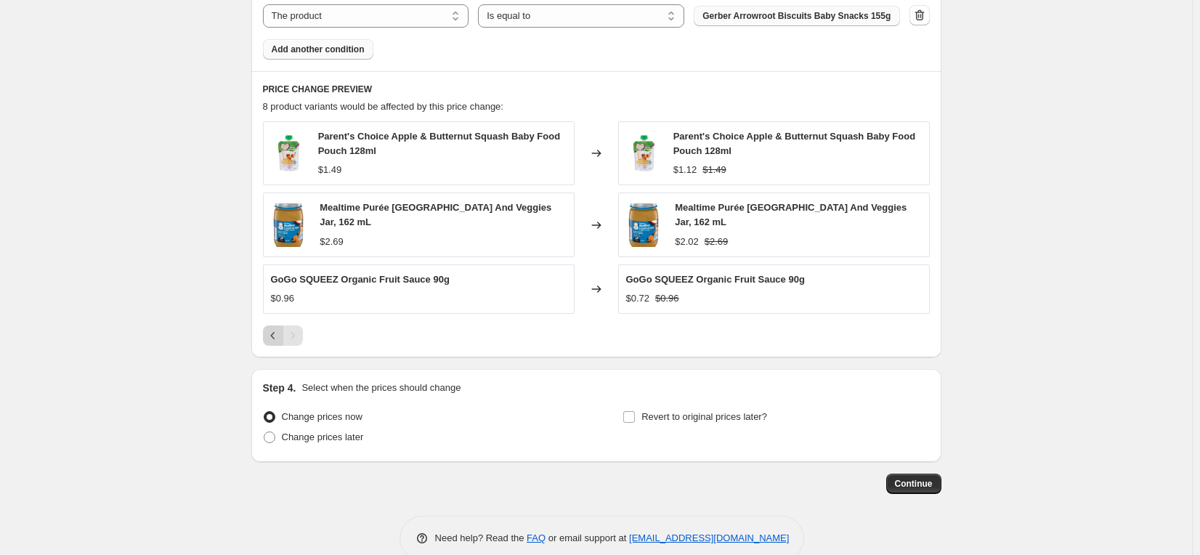
click at [274, 333] on icon "Previous" at bounding box center [273, 335] width 15 height 15
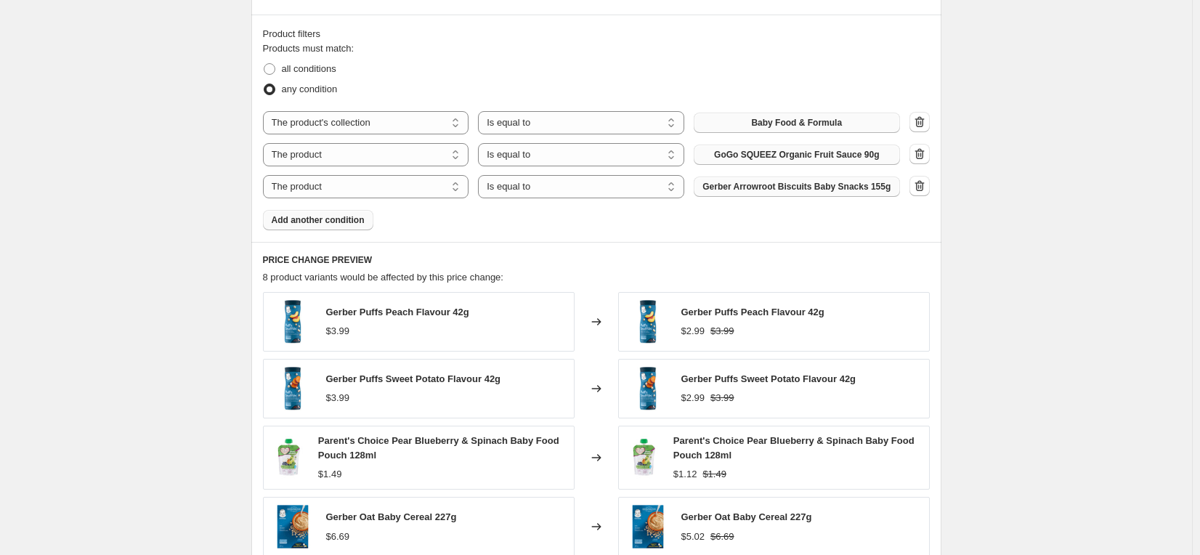
scroll to position [793, 0]
click at [348, 219] on span "Add another condition" at bounding box center [318, 220] width 93 height 12
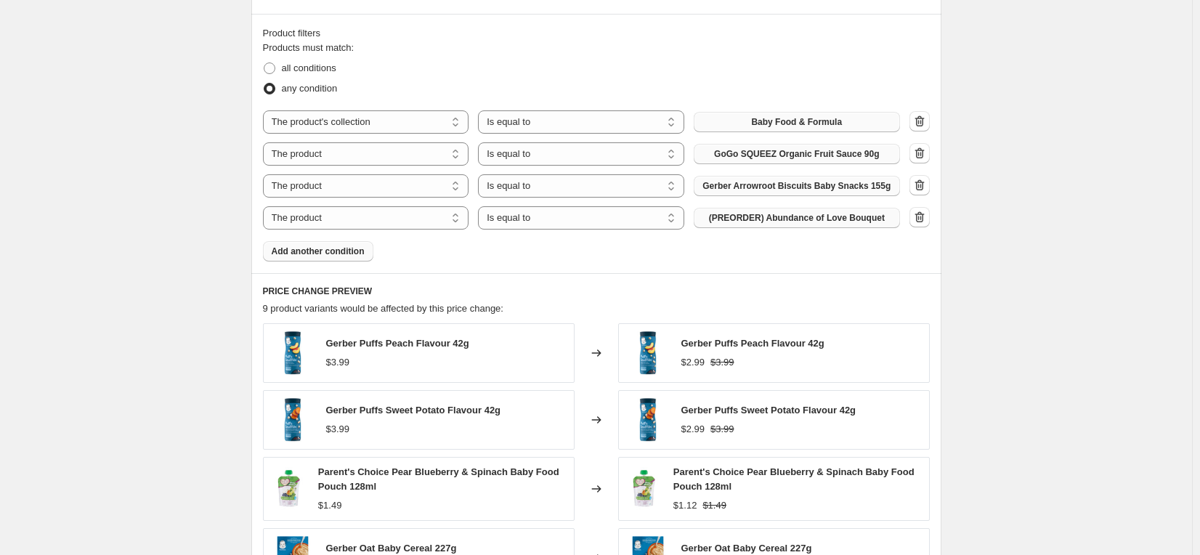
click at [786, 219] on span "(PREORDER) Abundance of Love Bouquet" at bounding box center [797, 218] width 176 height 12
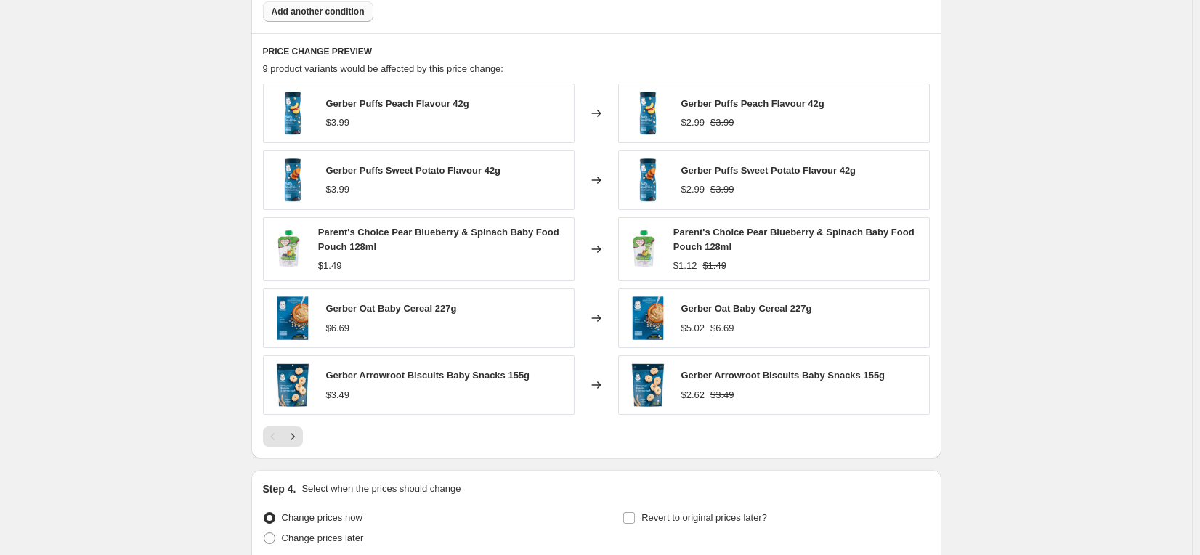
scroll to position [1035, 0]
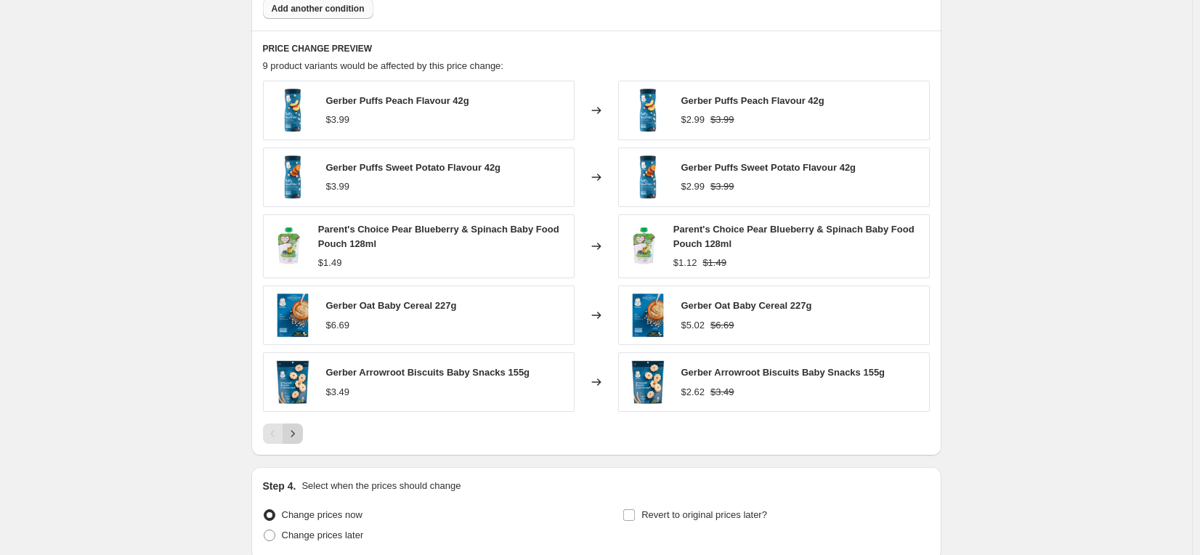
click at [296, 434] on icon "Next" at bounding box center [292, 433] width 15 height 15
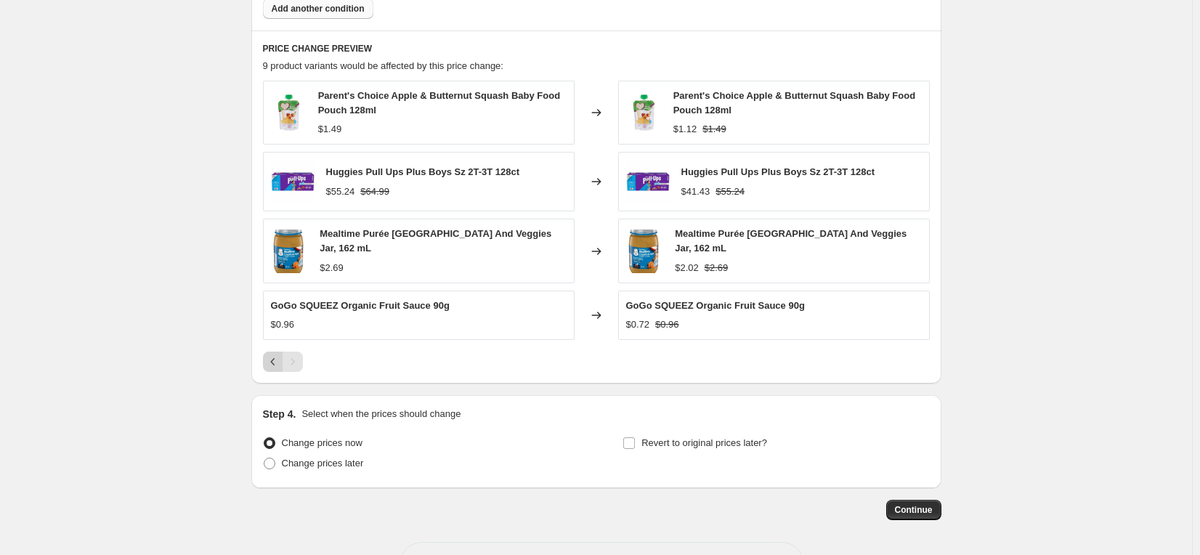
click at [273, 358] on icon "Previous" at bounding box center [273, 361] width 15 height 15
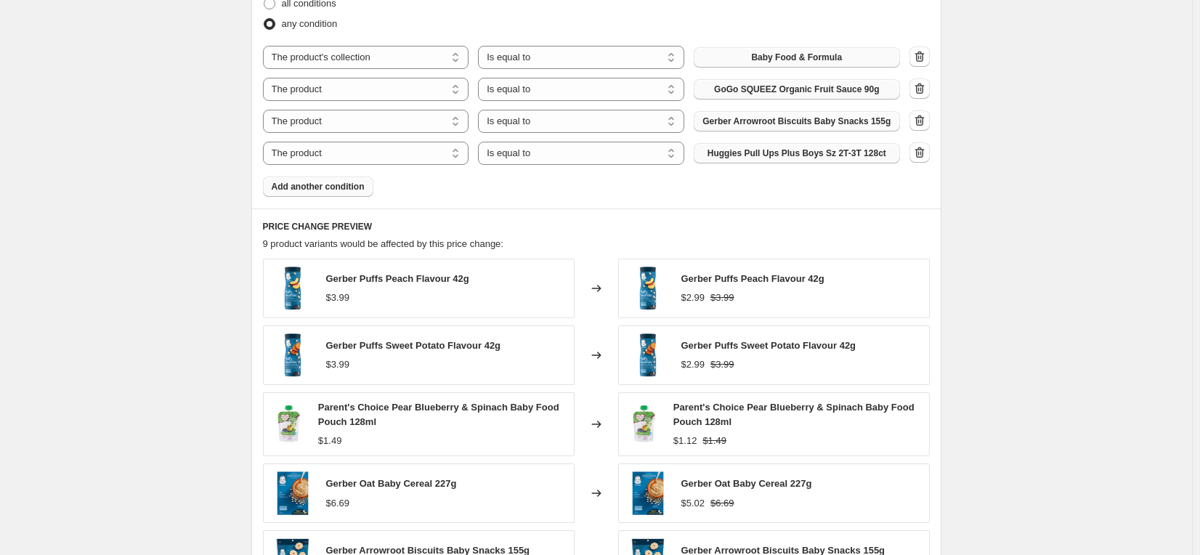
scroll to position [841, 0]
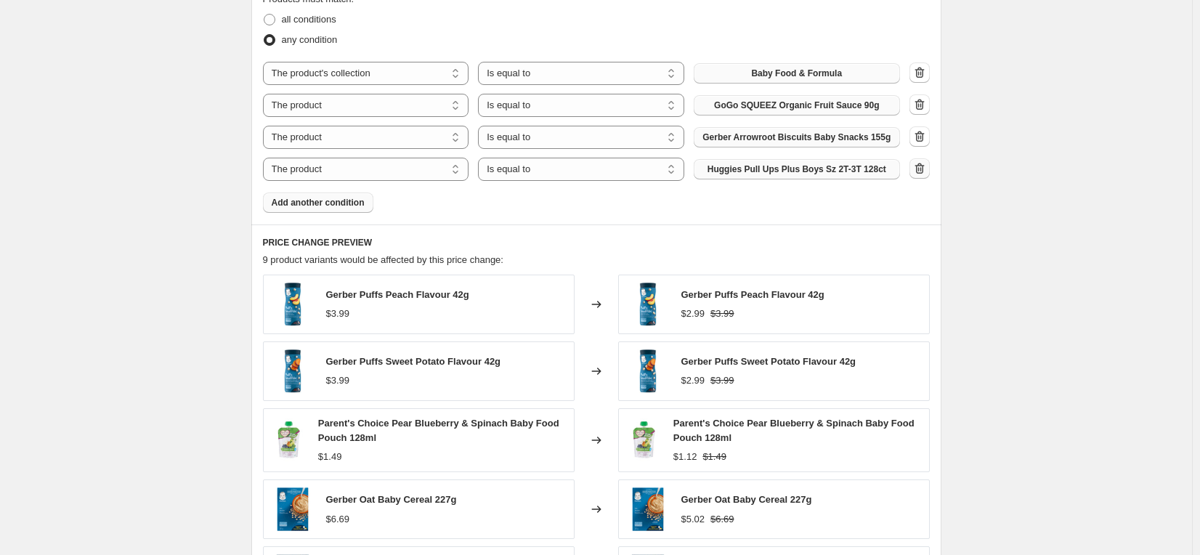
click at [922, 169] on icon "button" at bounding box center [919, 168] width 15 height 15
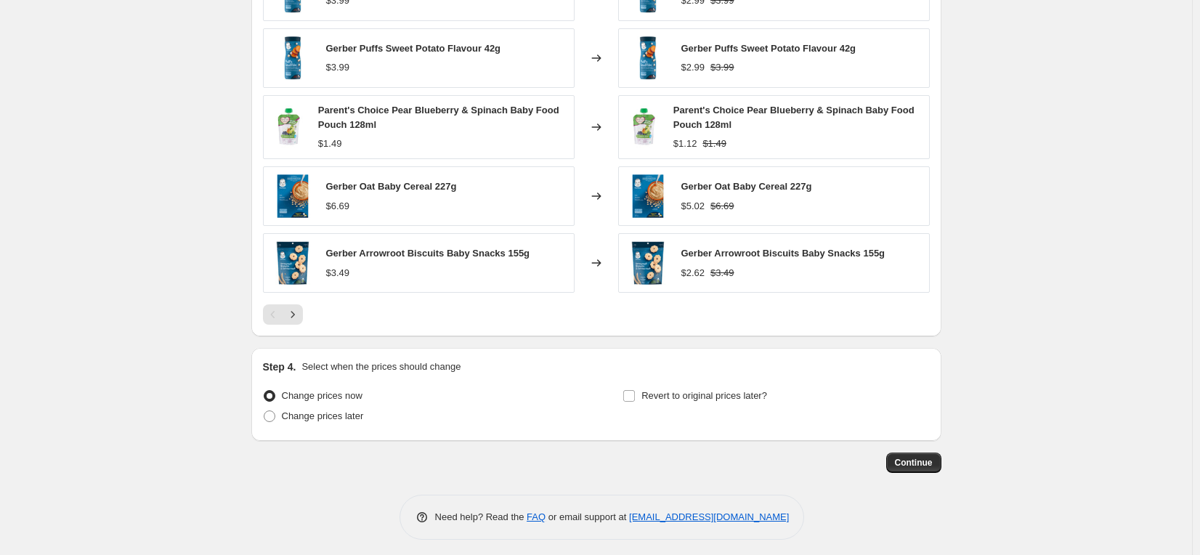
scroll to position [1130, 0]
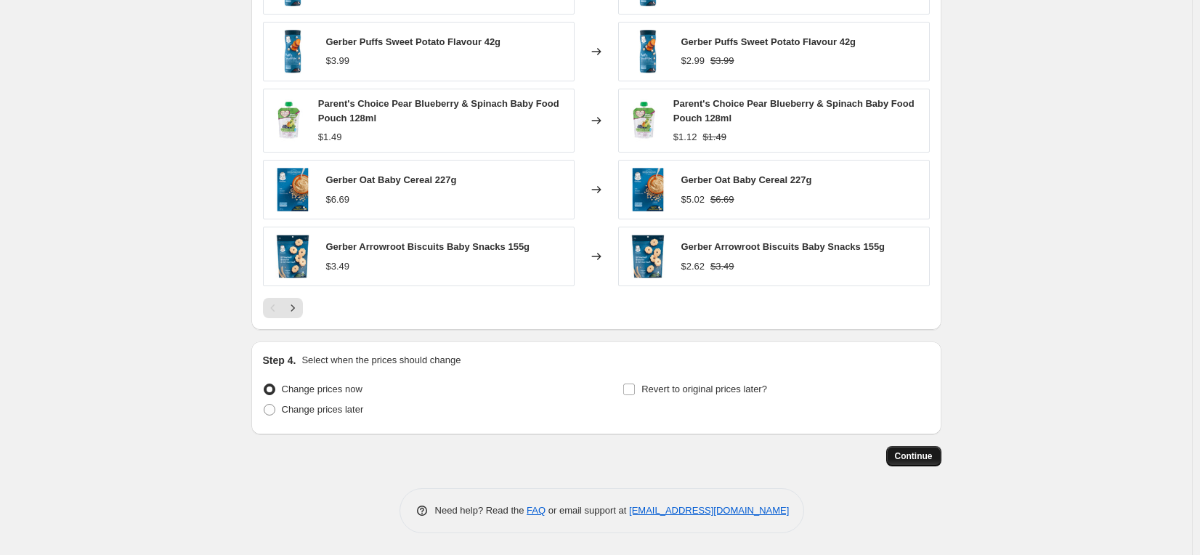
click at [917, 457] on span "Continue" at bounding box center [914, 456] width 38 height 12
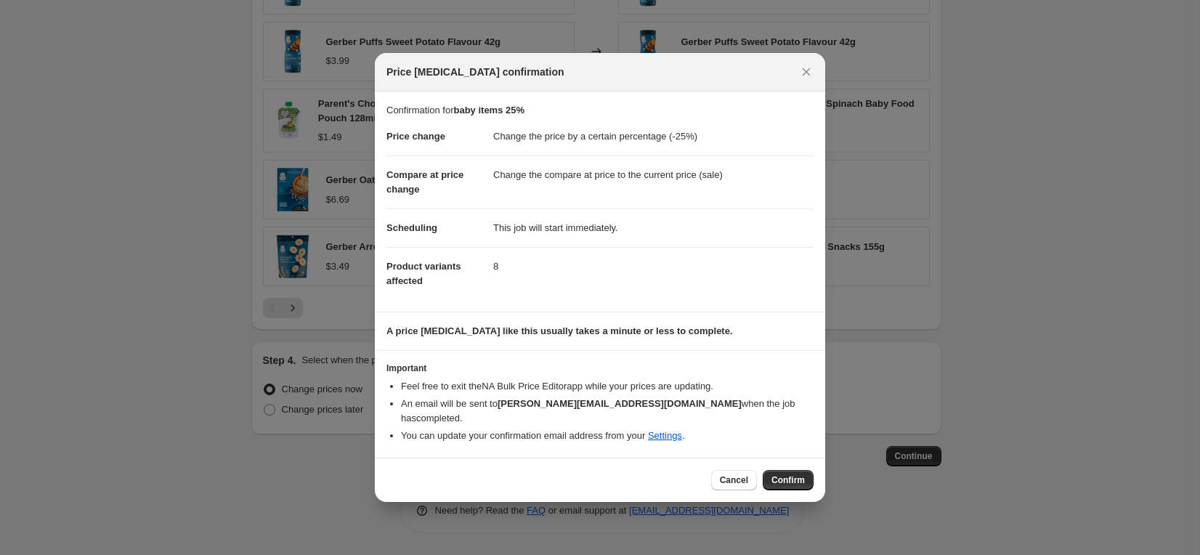
click at [787, 474] on span "Confirm" at bounding box center [787, 480] width 33 height 12
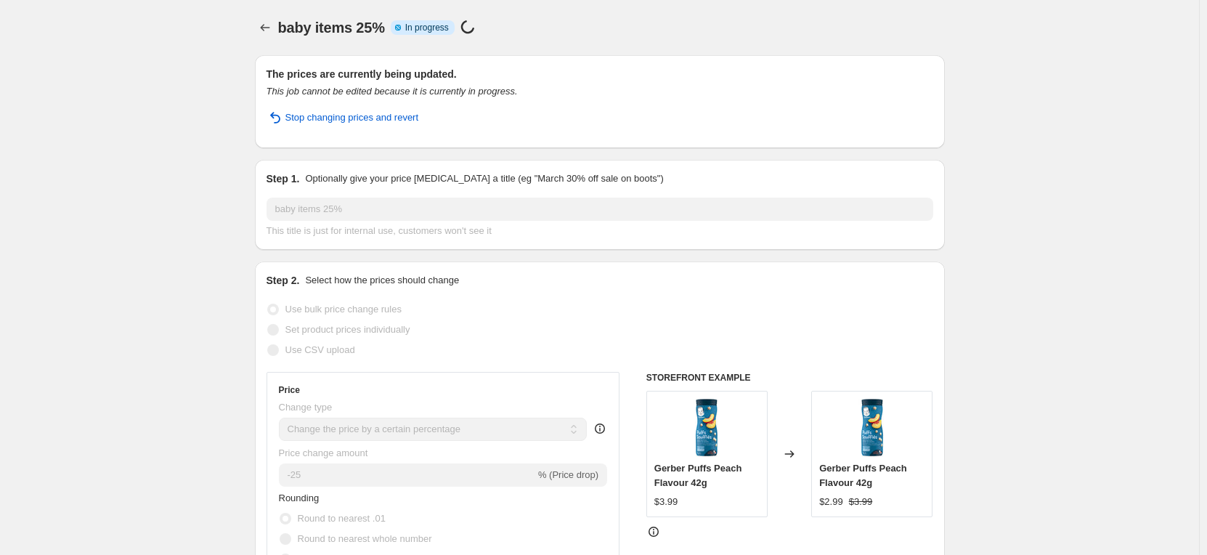
select select "percentage"
select select "collection"
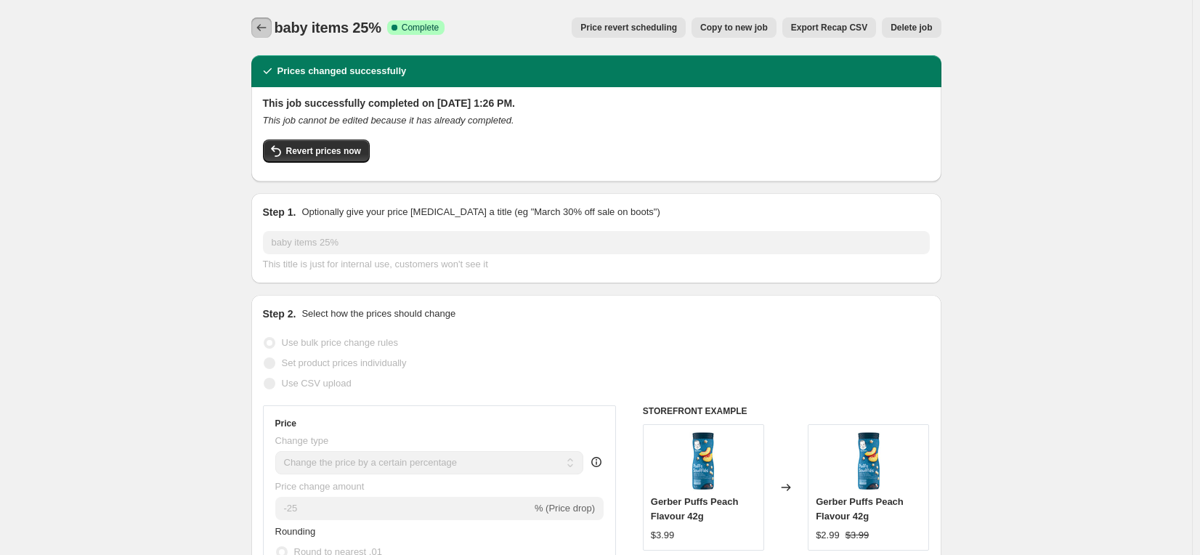
click at [262, 23] on icon "Price change jobs" at bounding box center [261, 27] width 15 height 15
